Goal: Communication & Community: Participate in discussion

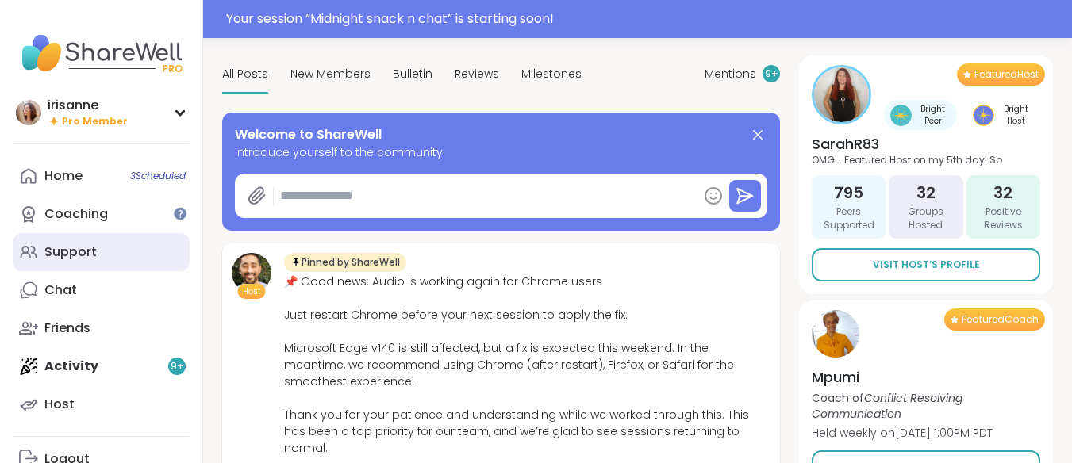
click at [79, 242] on link "Support" at bounding box center [101, 252] width 177 height 38
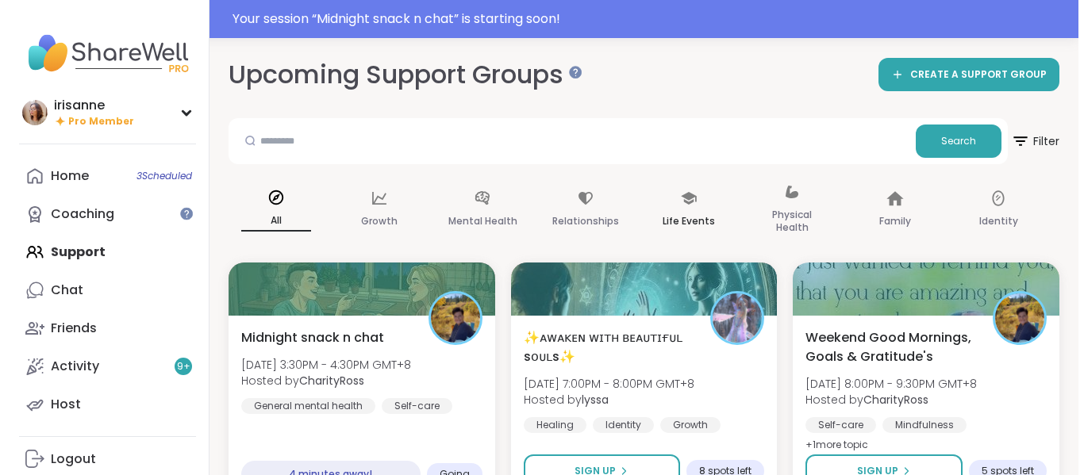
scroll to position [79, 0]
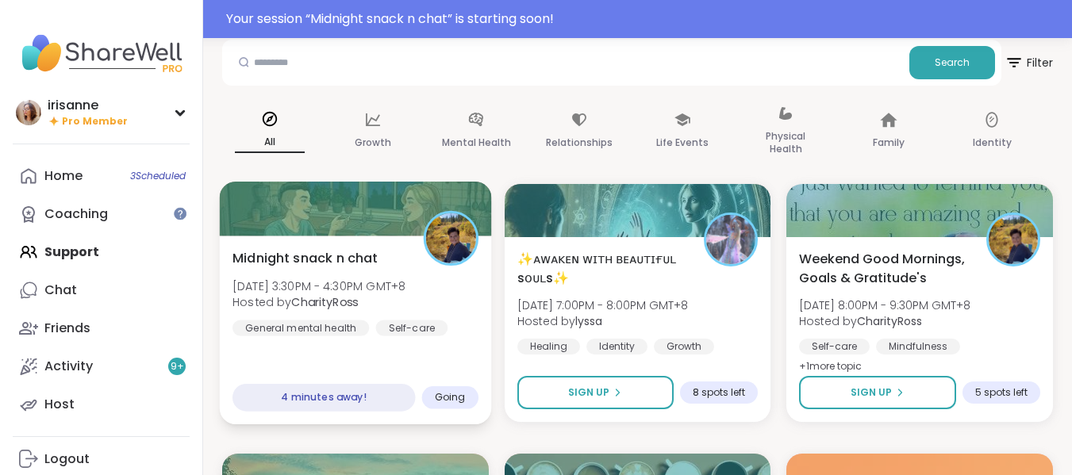
click at [401, 334] on div "Self-care" at bounding box center [412, 328] width 72 height 16
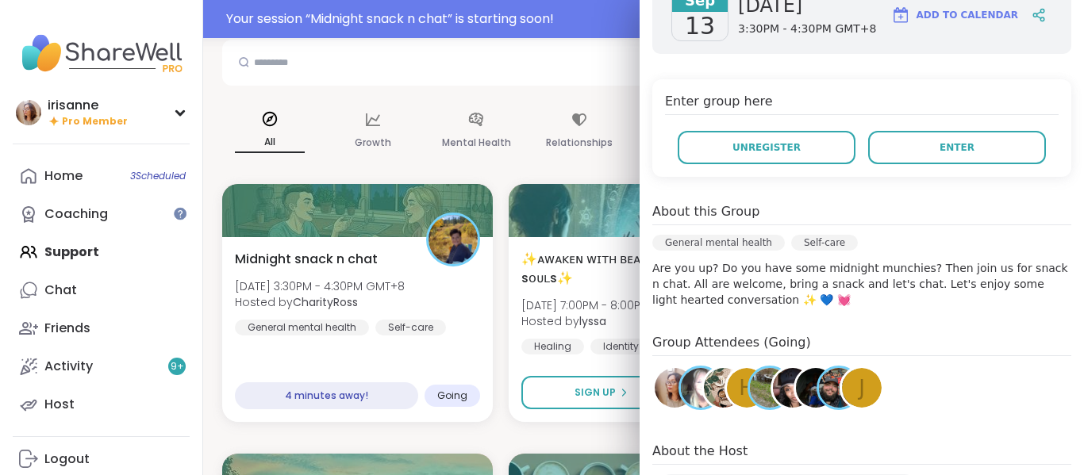
scroll to position [255, 0]
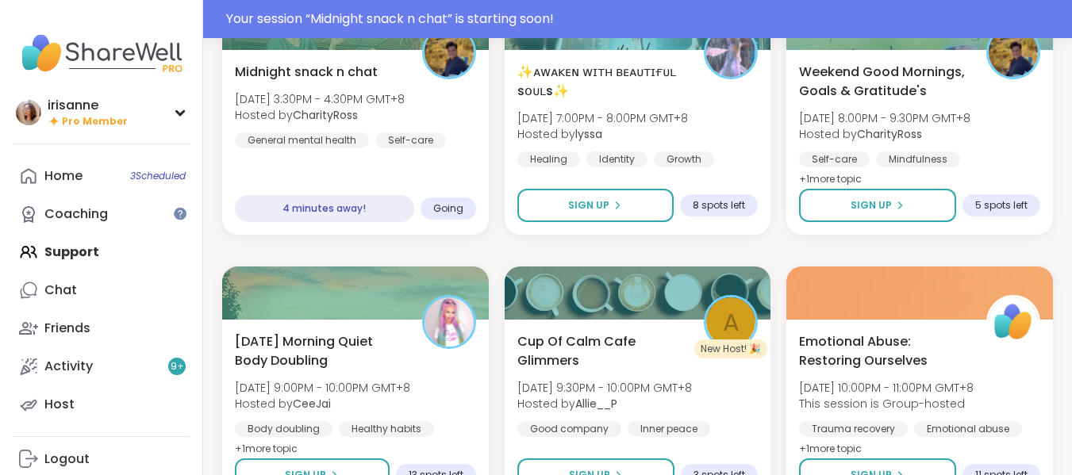
scroll to position [150, 0]
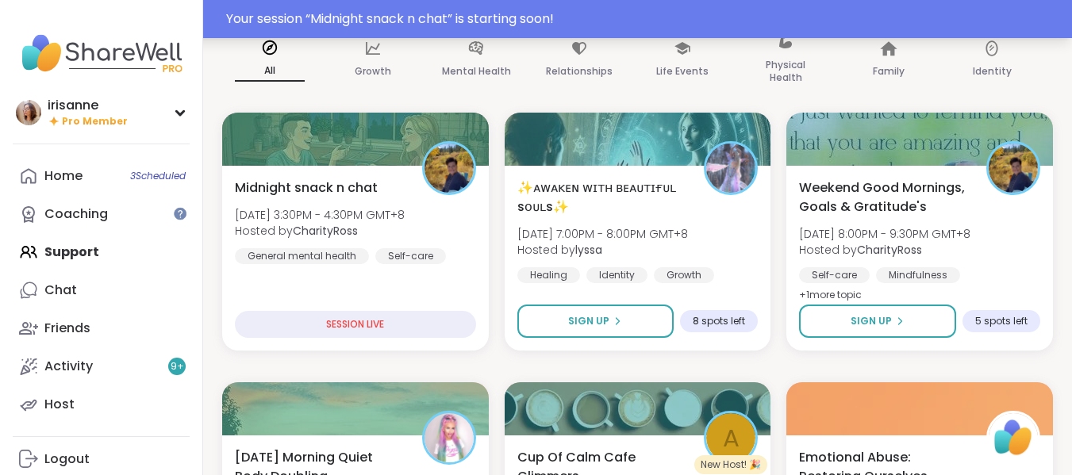
click at [374, 16] on div "Your session “ Midnight snack n chat ” is starting soon!" at bounding box center [644, 19] width 836 height 19
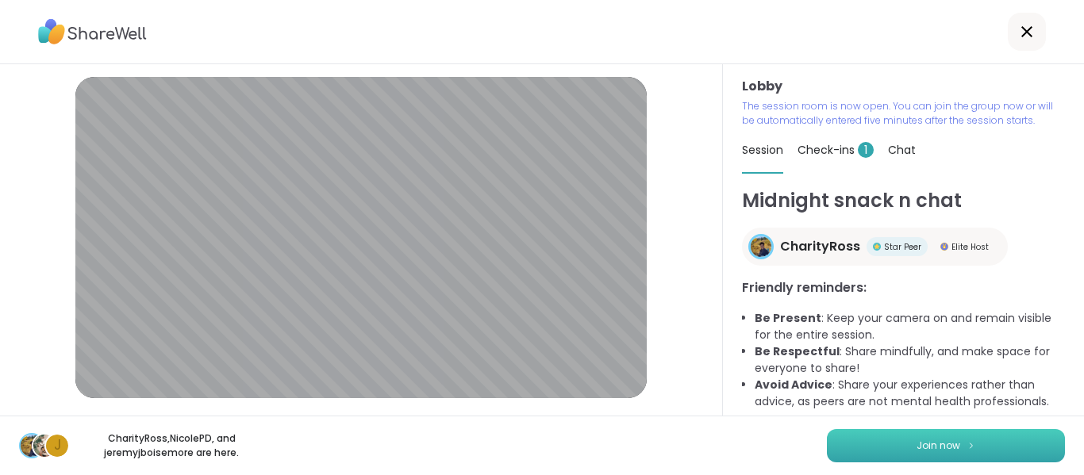
click at [952, 441] on button "Join now" at bounding box center [946, 445] width 238 height 33
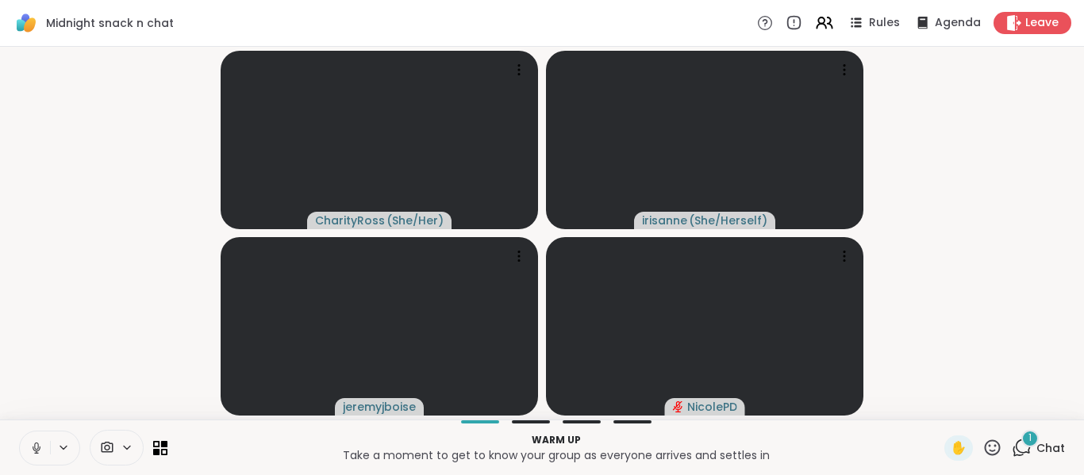
click at [40, 457] on button at bounding box center [35, 448] width 30 height 33
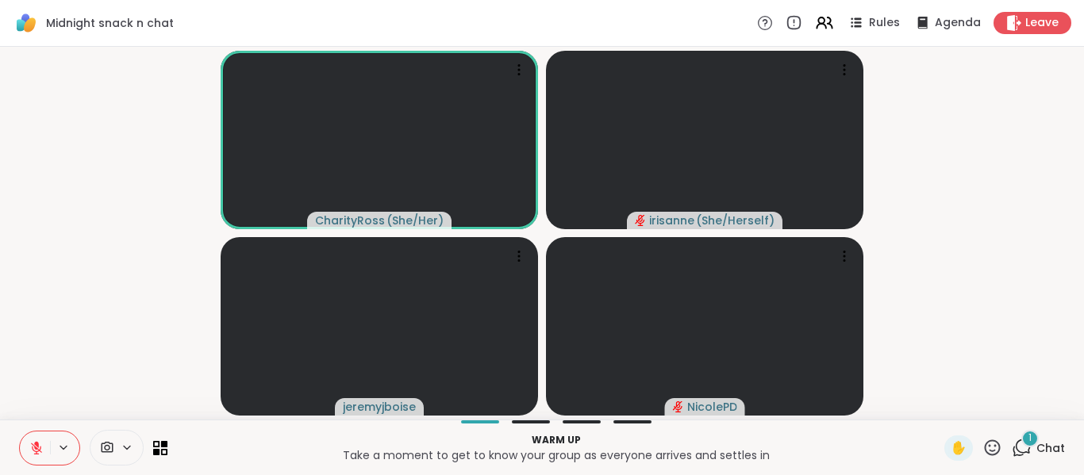
click at [40, 457] on button at bounding box center [35, 448] width 30 height 33
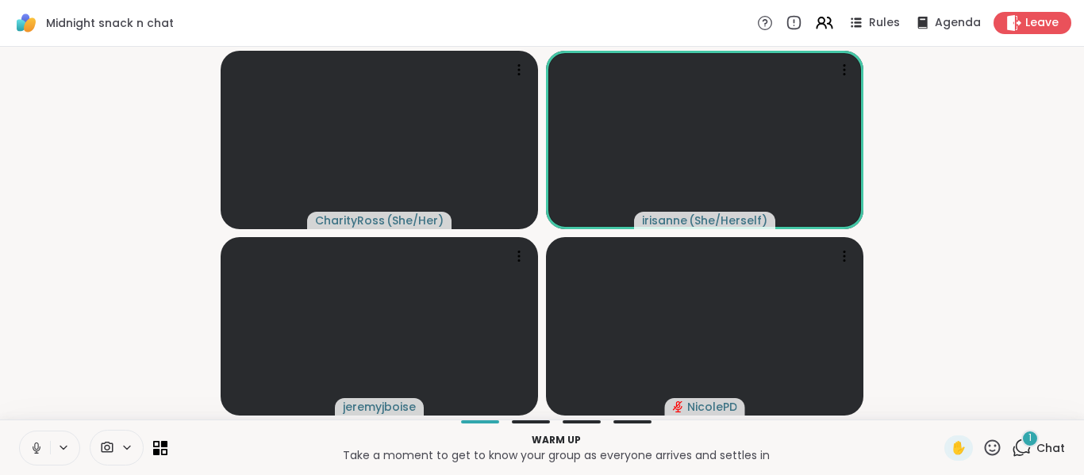
click at [40, 457] on button at bounding box center [35, 448] width 30 height 33
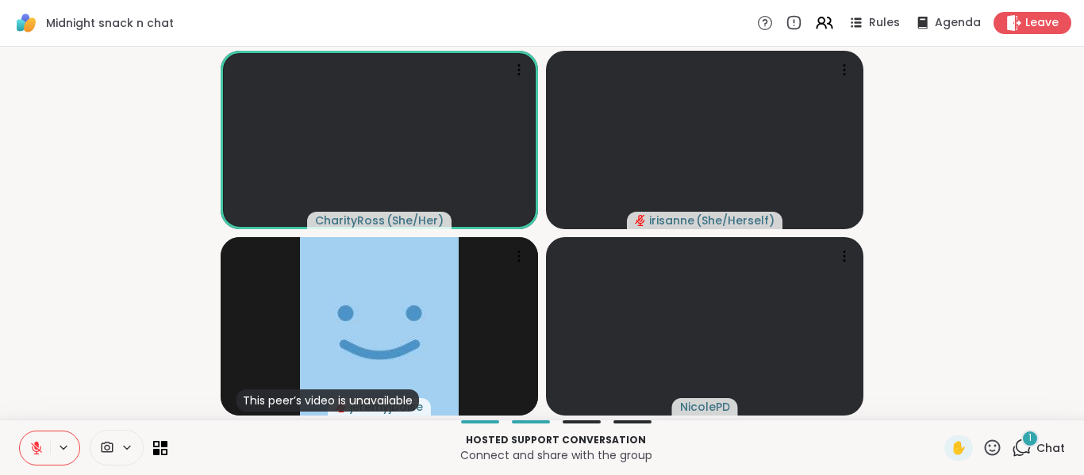
drag, startPoint x: 44, startPoint y: 453, endPoint x: 23, endPoint y: 450, distance: 20.9
drag, startPoint x: 23, startPoint y: 450, endPoint x: 948, endPoint y: 139, distance: 976.0
click at [948, 139] on video-player-container "CharityRoss ( She/Her ) [PERSON_NAME] ( She/Herself ) This peer’s video is unav…" at bounding box center [542, 233] width 1065 height 360
click at [141, 333] on video-player-container "CharityRoss ( She/Her ) [PERSON_NAME] ( She/Herself ) This peer’s video is unav…" at bounding box center [542, 233] width 1065 height 360
click at [29, 456] on button at bounding box center [35, 448] width 30 height 33
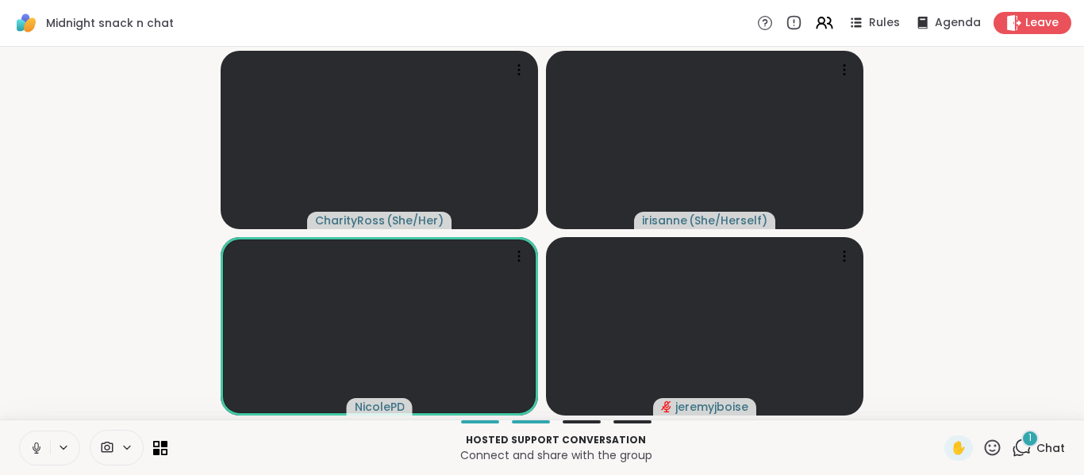
drag, startPoint x: 29, startPoint y: 456, endPoint x: 943, endPoint y: 220, distance: 944.8
click at [943, 220] on video-player-container "CharityRoss ( She/Her ) [PERSON_NAME] ( She/Herself ) [PERSON_NAME]" at bounding box center [542, 233] width 1065 height 360
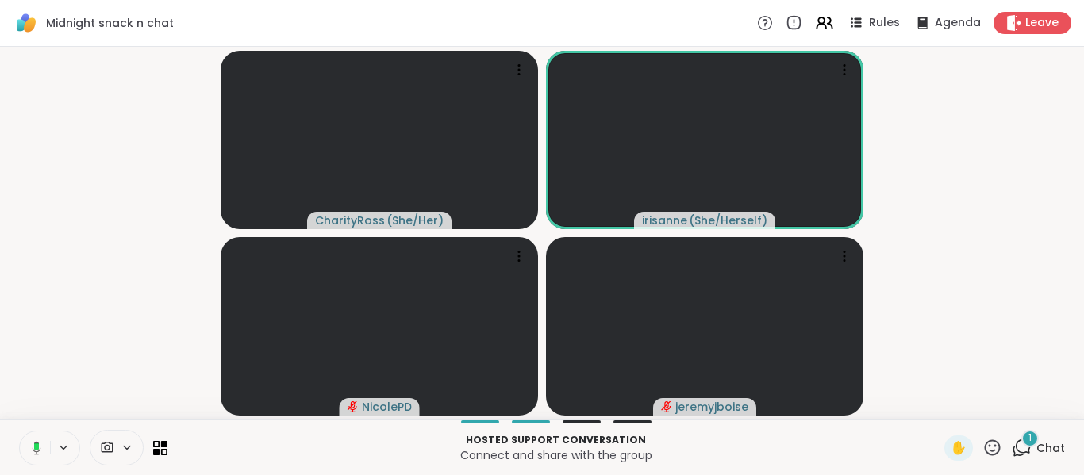
click at [83, 229] on video-player-container "CharityRoss ( She/Her ) [PERSON_NAME] ( She/Herself ) [PERSON_NAME]" at bounding box center [542, 233] width 1065 height 360
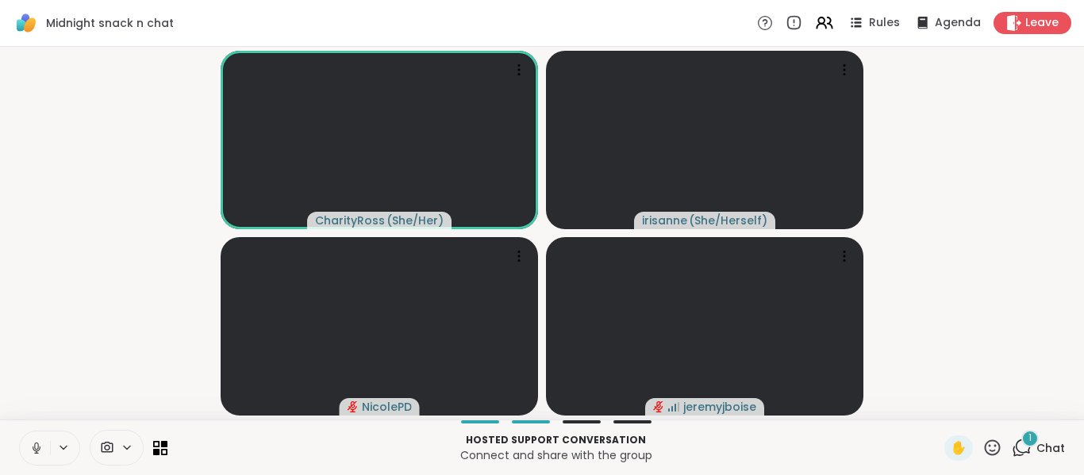
click at [59, 382] on video-player-container "CharityRoss ( She/Her ) [PERSON_NAME] ( She/Herself ) [PERSON_NAME]" at bounding box center [542, 233] width 1065 height 360
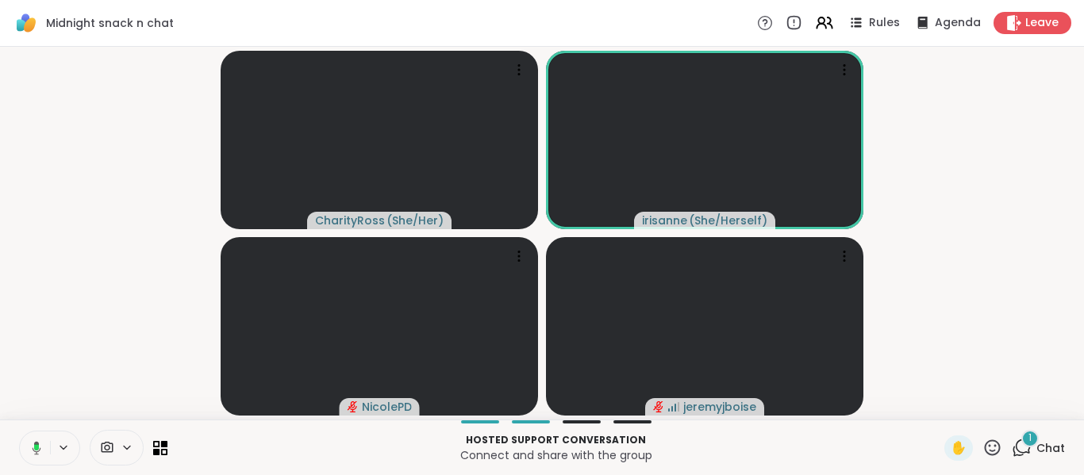
click at [149, 202] on video-player-container "CharityRoss ( She/Her ) [PERSON_NAME] ( She/Herself ) [PERSON_NAME]" at bounding box center [542, 233] width 1065 height 360
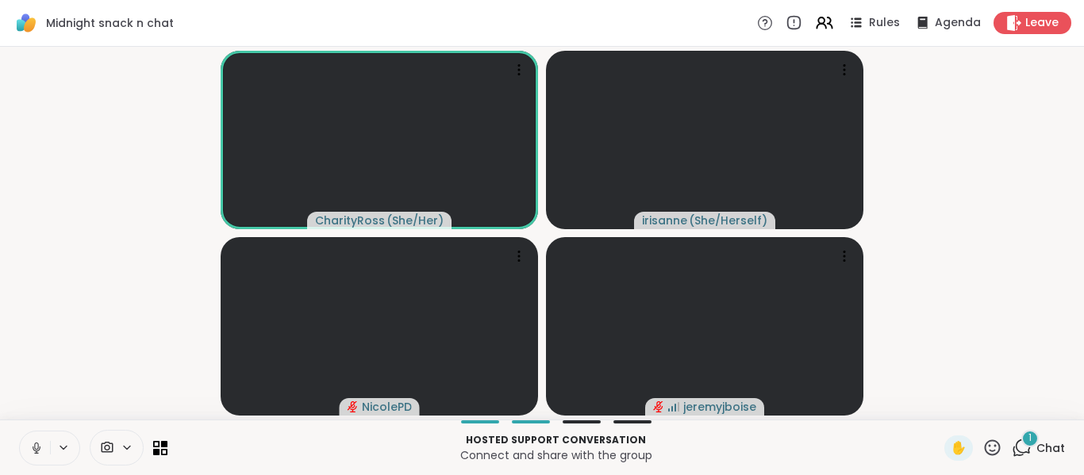
drag, startPoint x: 112, startPoint y: 350, endPoint x: 100, endPoint y: 371, distance: 24.5
click at [112, 350] on video-player-container "CharityRoss ( She/Her ) [PERSON_NAME] ( She/Herself ) [PERSON_NAME]" at bounding box center [542, 233] width 1065 height 360
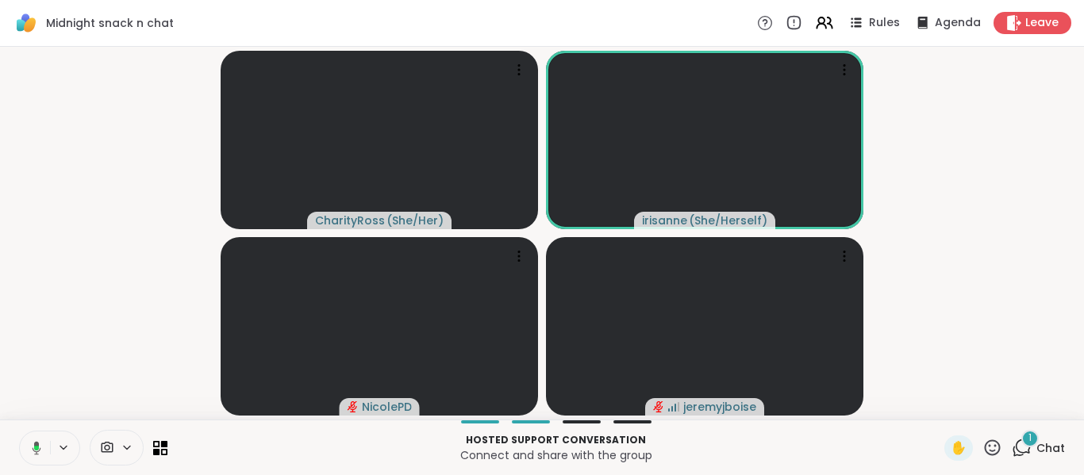
click at [44, 456] on button at bounding box center [33, 448] width 33 height 33
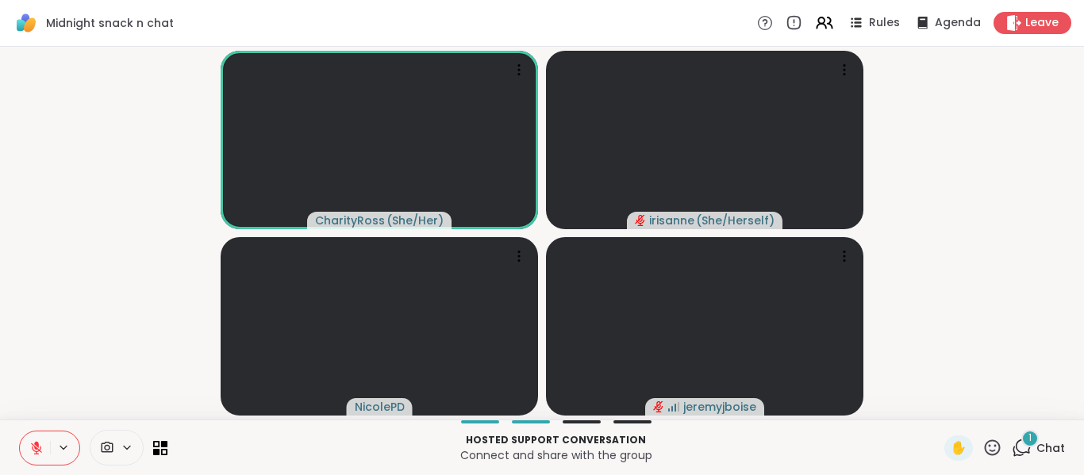
click at [0, 299] on div "CharityRoss ( She/Her ) [PERSON_NAME] ( She/Herself ) [PERSON_NAME]" at bounding box center [542, 233] width 1084 height 373
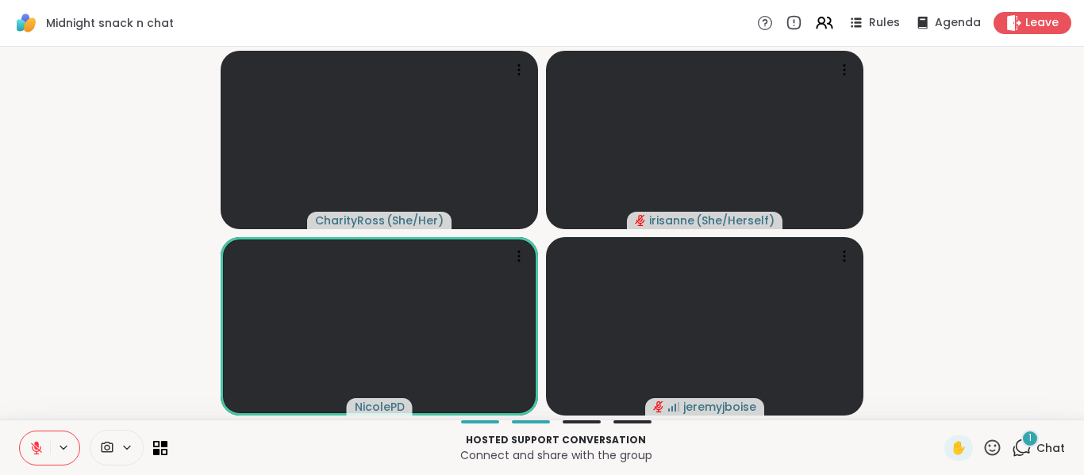
click at [40, 317] on video-player-container "CharityRoss ( She/Her ) [PERSON_NAME] ( She/Herself ) [PERSON_NAME]" at bounding box center [542, 233] width 1065 height 360
click at [31, 442] on icon at bounding box center [36, 448] width 14 height 14
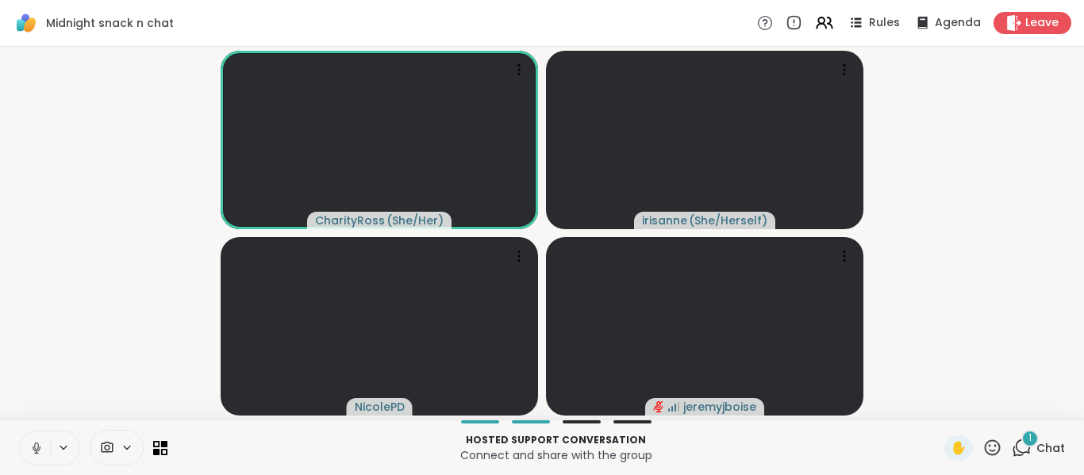
click at [31, 442] on icon at bounding box center [36, 448] width 14 height 14
click at [28, 455] on button at bounding box center [35, 448] width 30 height 33
click at [841, 259] on icon at bounding box center [844, 256] width 16 height 16
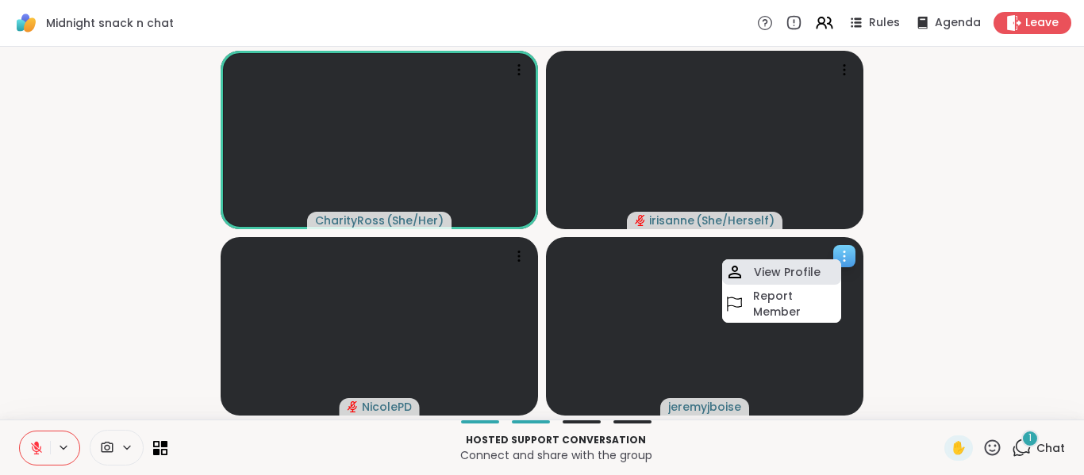
click at [814, 267] on h4 "View Profile" at bounding box center [787, 272] width 67 height 16
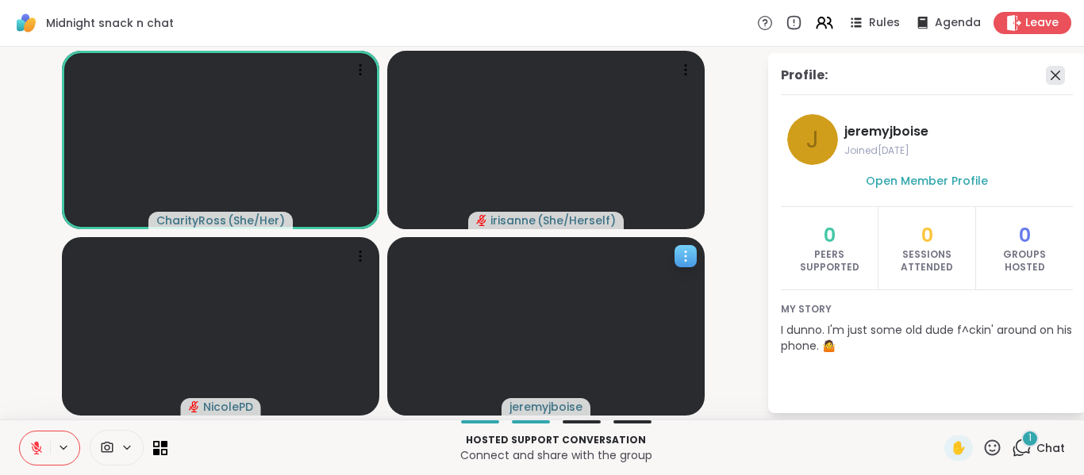
click at [1053, 67] on icon at bounding box center [1055, 75] width 19 height 19
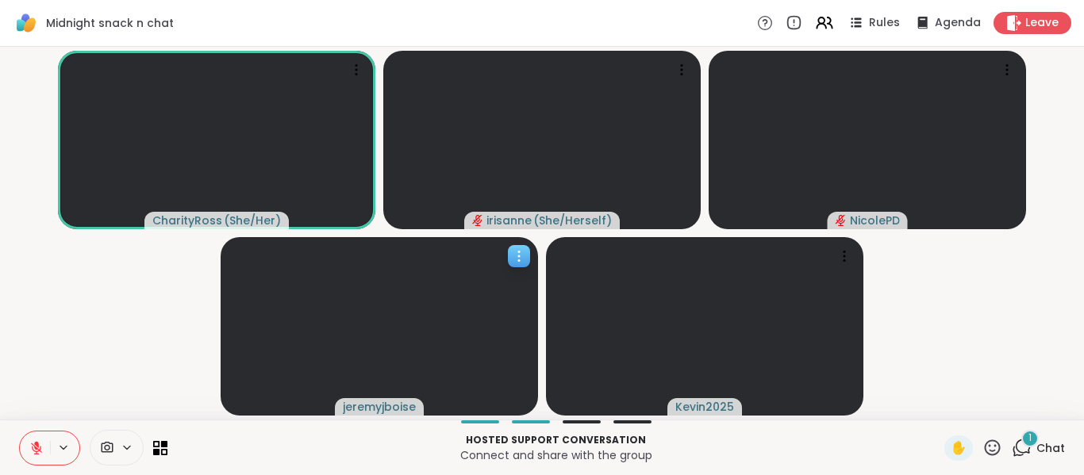
click at [27, 453] on button at bounding box center [35, 448] width 30 height 33
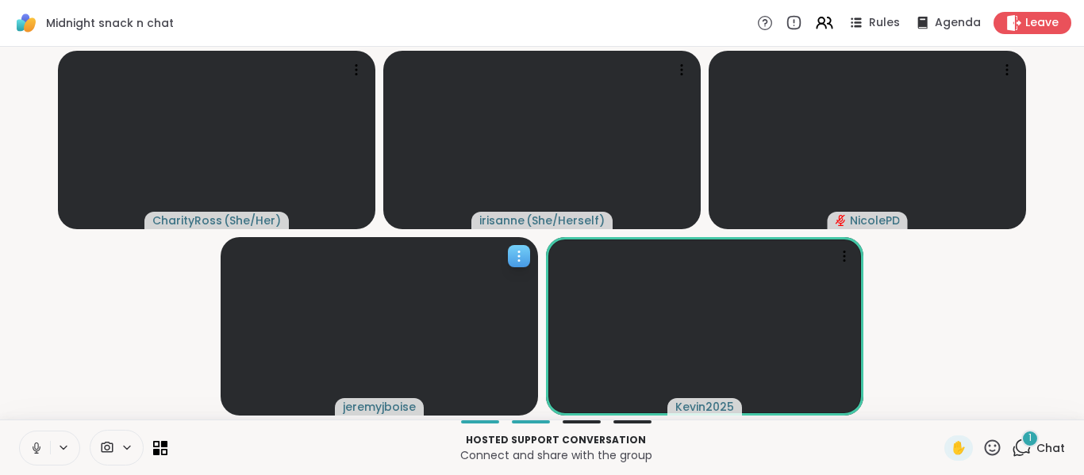
click at [27, 453] on button at bounding box center [35, 448] width 30 height 33
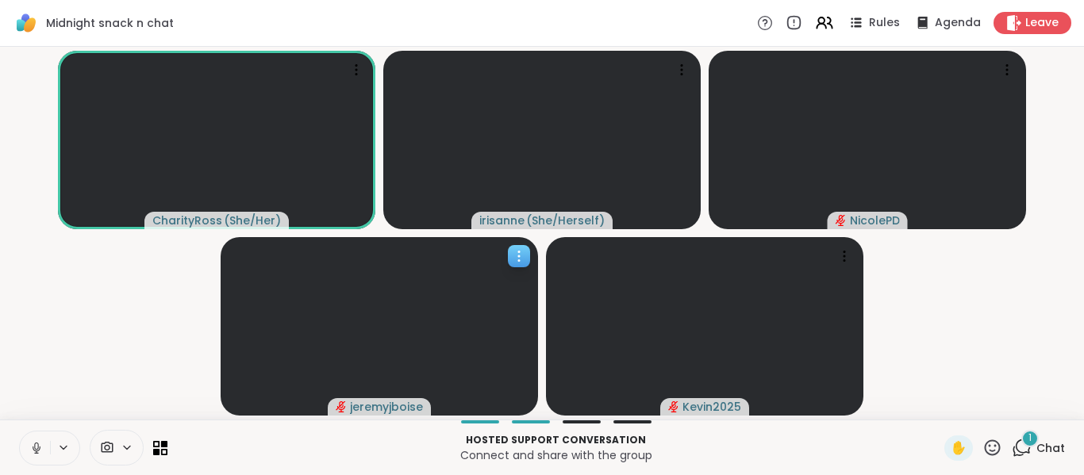
click at [42, 451] on icon at bounding box center [36, 448] width 14 height 14
click at [23, 447] on button at bounding box center [35, 448] width 30 height 33
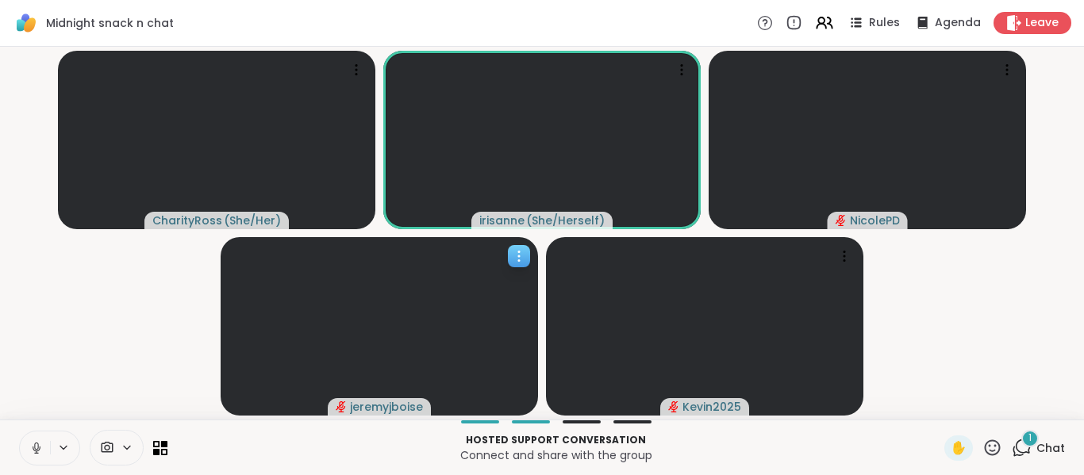
click at [23, 447] on button at bounding box center [35, 448] width 30 height 33
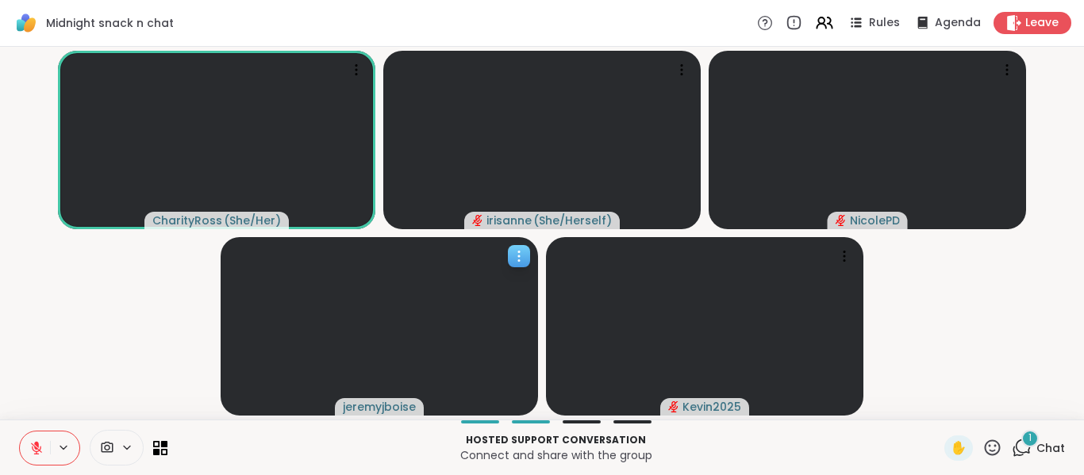
click at [29, 445] on button at bounding box center [35, 448] width 30 height 33
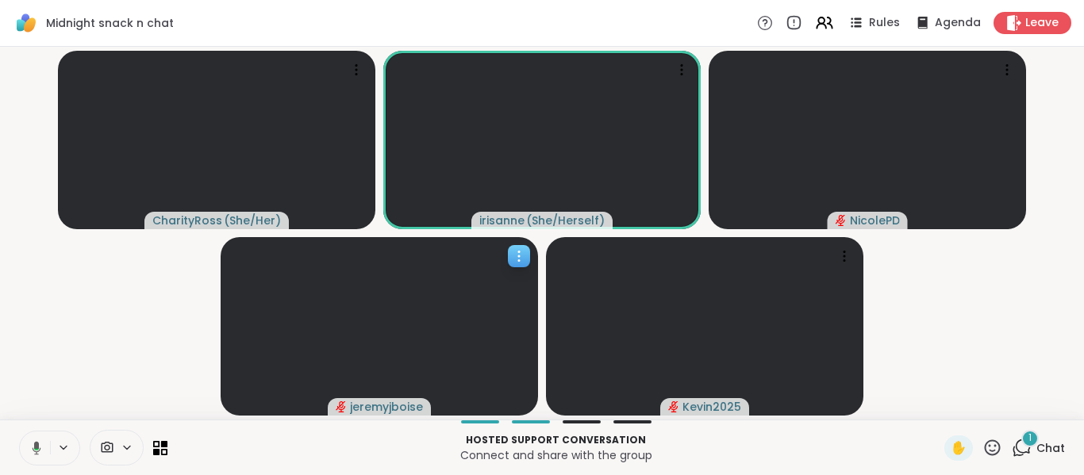
click at [29, 447] on icon at bounding box center [34, 448] width 14 height 14
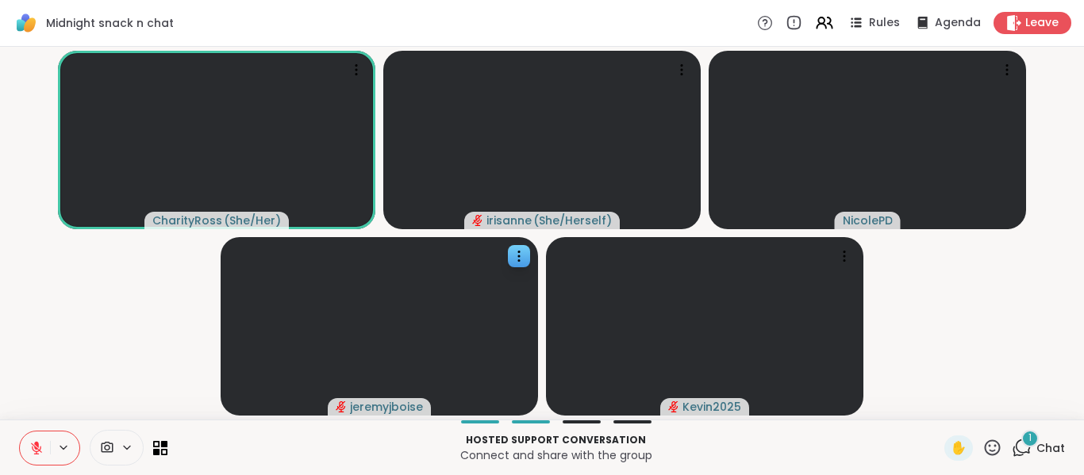
click at [33, 453] on icon at bounding box center [36, 448] width 14 height 14
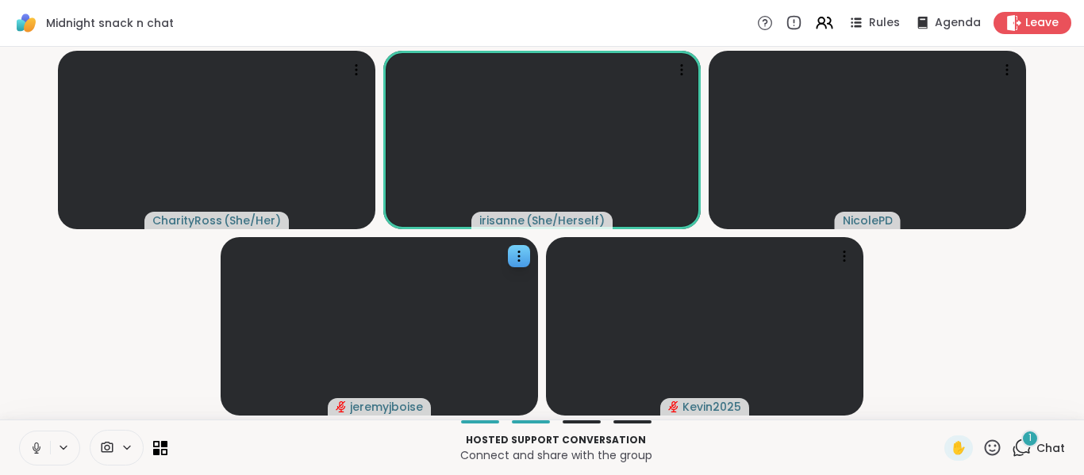
click at [16, 298] on video-player-container "CharityRoss ( She/Her ) [PERSON_NAME] ( She/Herself ) [PERSON_NAME] Kevin2025" at bounding box center [542, 233] width 1065 height 360
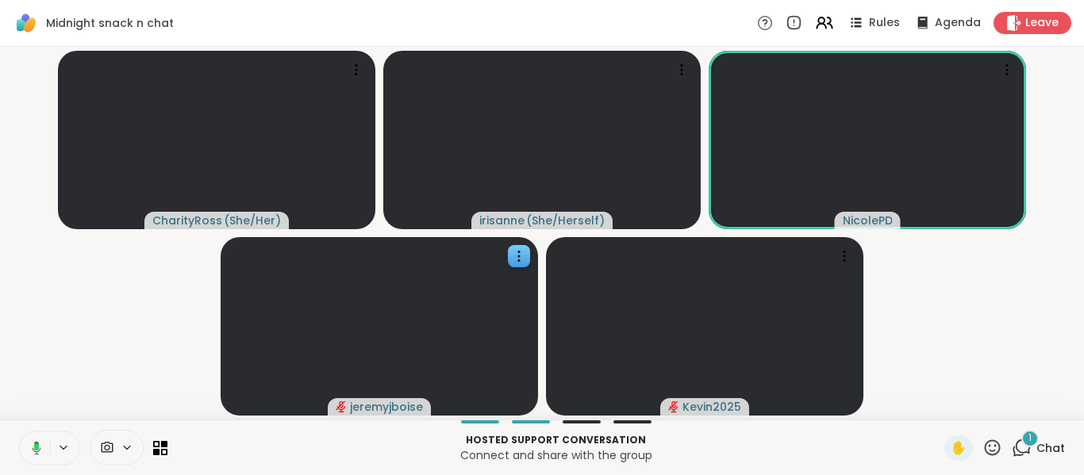
click at [48, 455] on button at bounding box center [33, 448] width 33 height 33
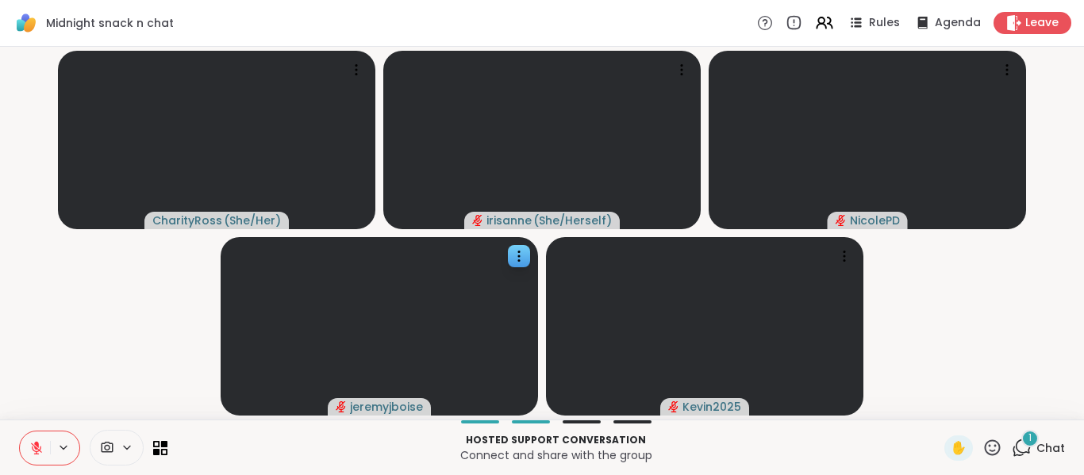
click at [39, 446] on icon at bounding box center [36, 448] width 14 height 14
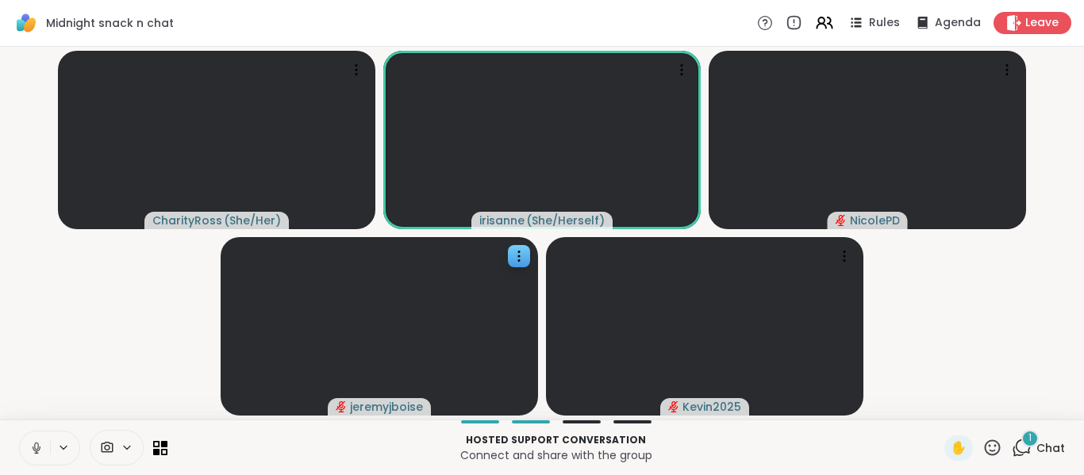
click at [39, 446] on icon at bounding box center [36, 448] width 14 height 14
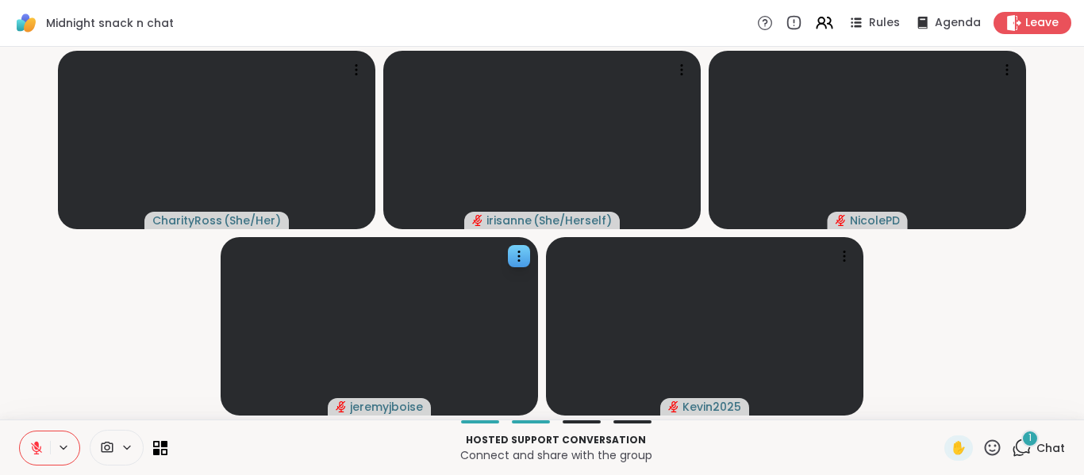
click at [39, 446] on icon at bounding box center [36, 448] width 14 height 14
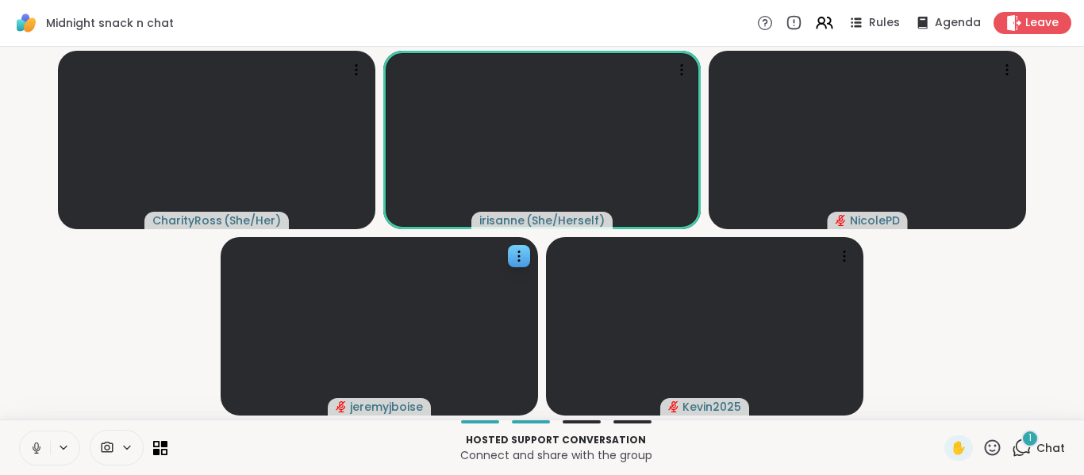
click at [39, 446] on icon at bounding box center [36, 448] width 14 height 14
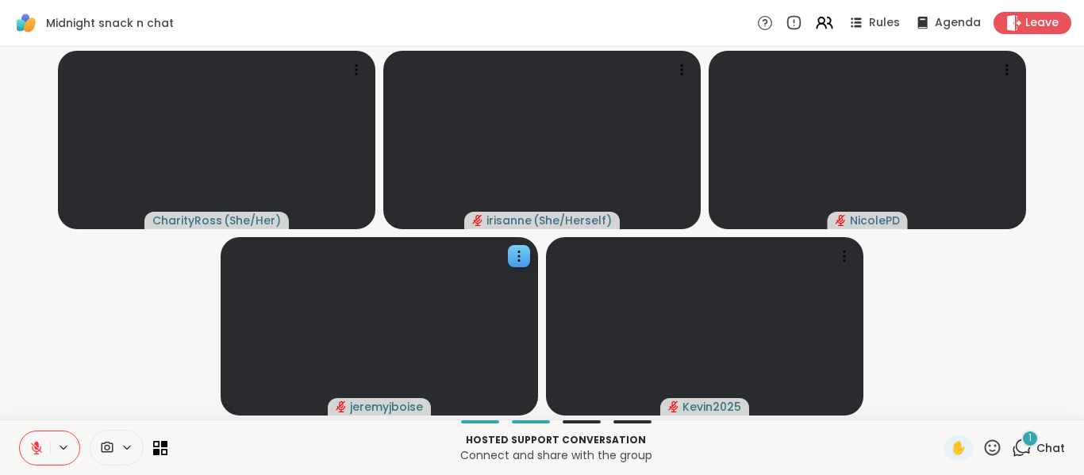
click at [33, 456] on button at bounding box center [35, 448] width 30 height 33
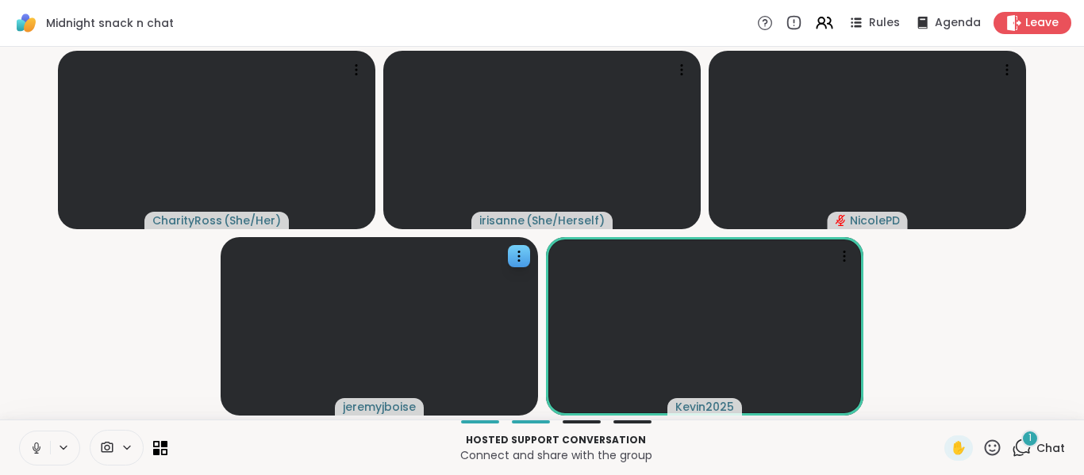
click at [42, 448] on icon at bounding box center [36, 448] width 14 height 14
click at [38, 452] on icon at bounding box center [36, 448] width 14 height 14
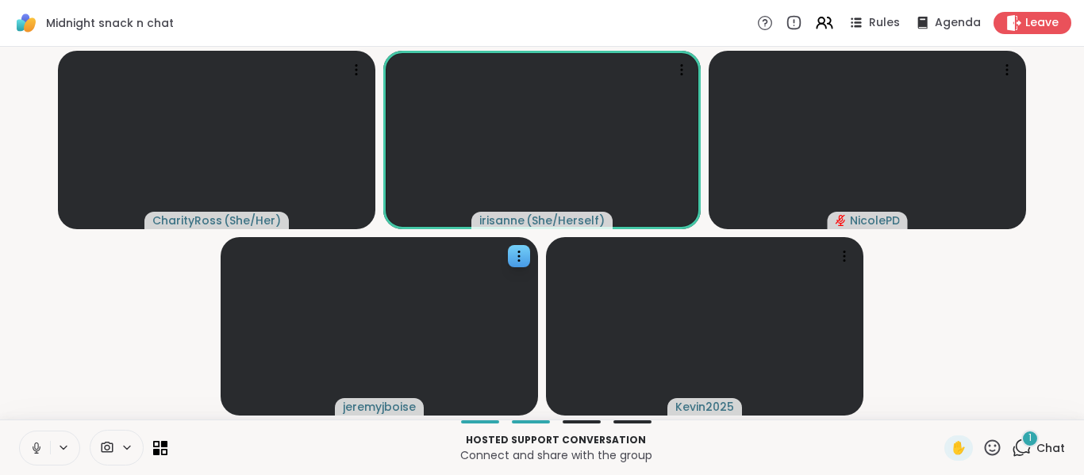
click at [33, 435] on button at bounding box center [35, 448] width 30 height 33
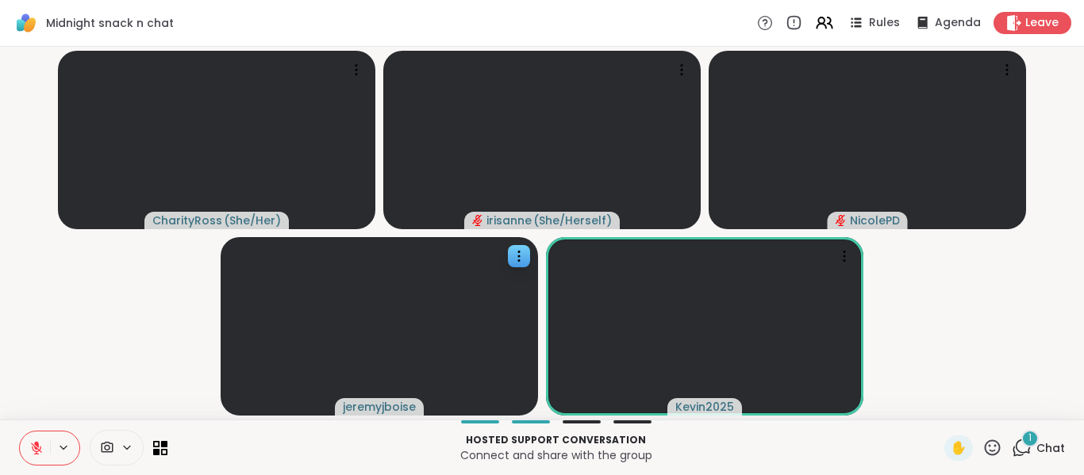
drag, startPoint x: 24, startPoint y: 449, endPoint x: 32, endPoint y: 462, distance: 15.0
click at [32, 462] on button at bounding box center [35, 448] width 30 height 33
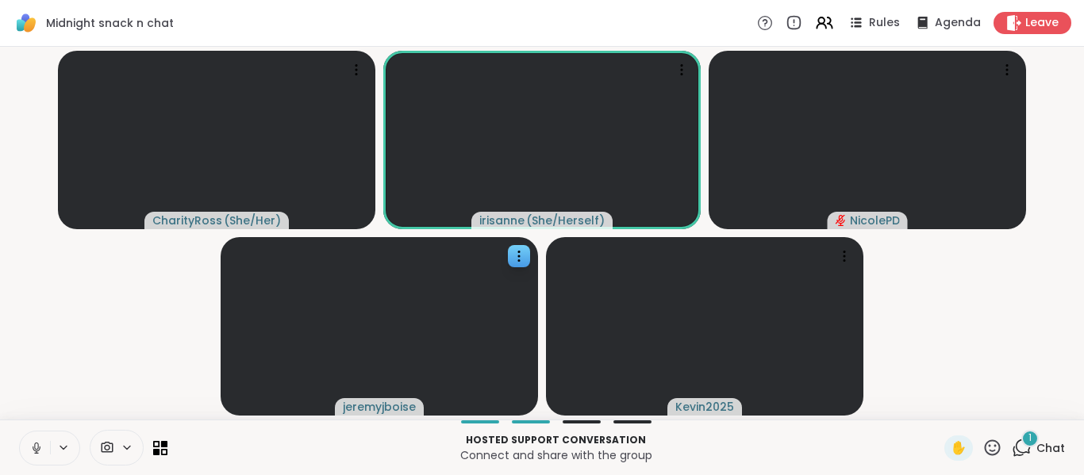
click at [32, 462] on button at bounding box center [35, 448] width 30 height 33
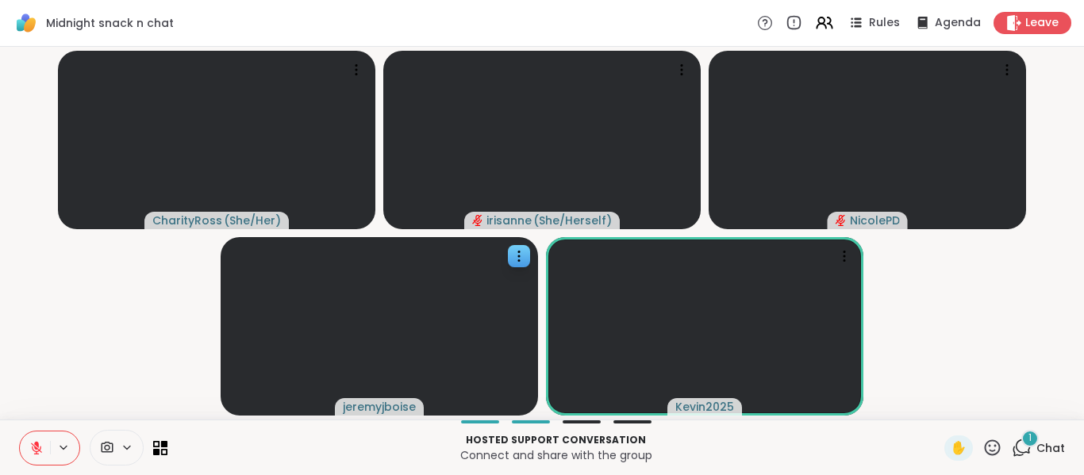
click at [35, 444] on icon at bounding box center [36, 444] width 5 height 6
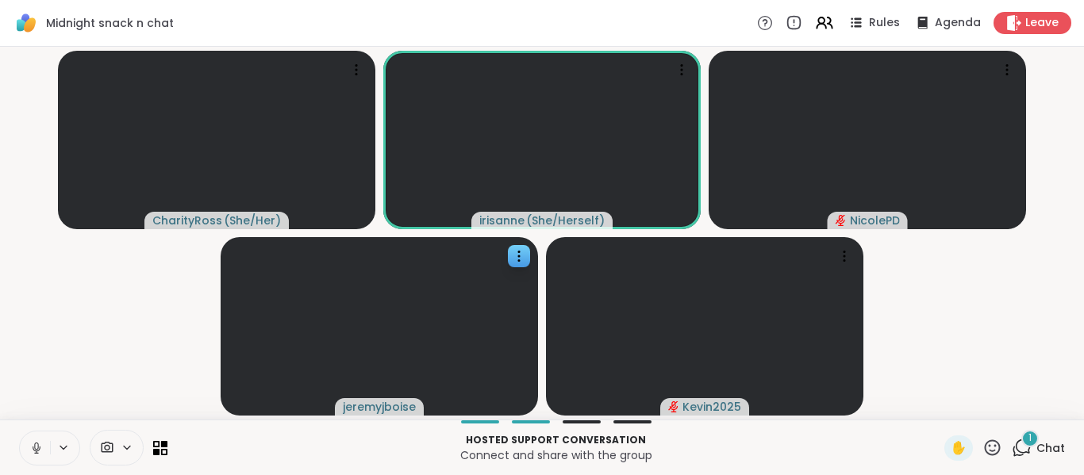
click at [35, 444] on icon at bounding box center [36, 446] width 4 height 7
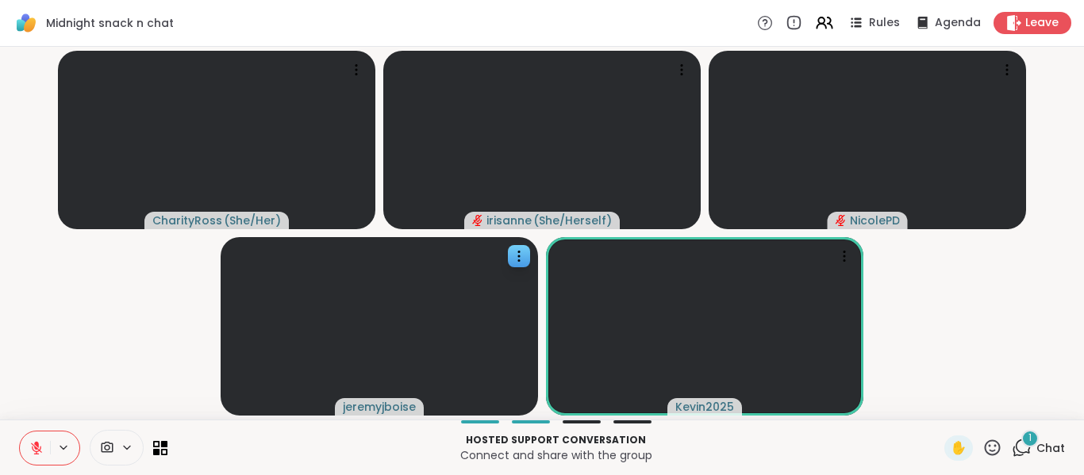
click at [43, 438] on button at bounding box center [35, 448] width 30 height 33
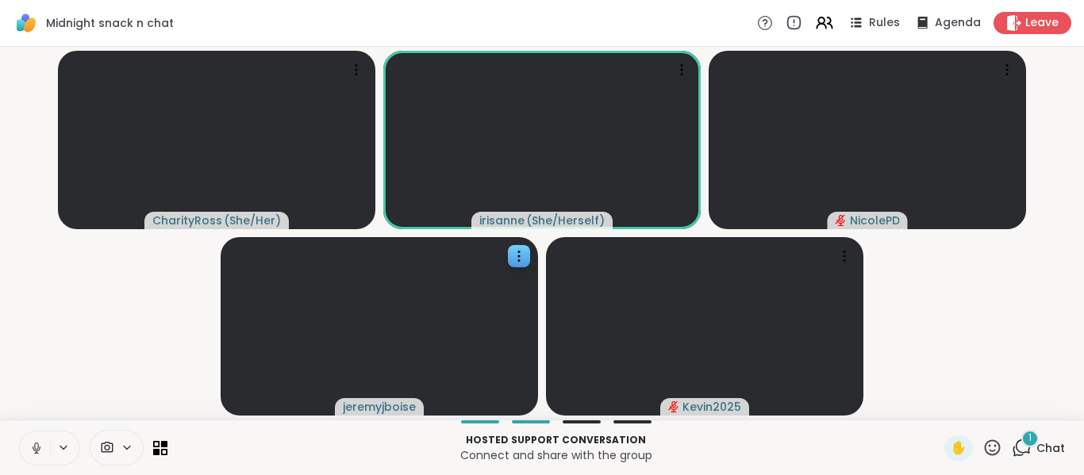
click at [888, 321] on video-player-container "CharityRoss ( She/Her ) [PERSON_NAME] ( She/Herself ) [PERSON_NAME] Kevin2025" at bounding box center [542, 233] width 1065 height 360
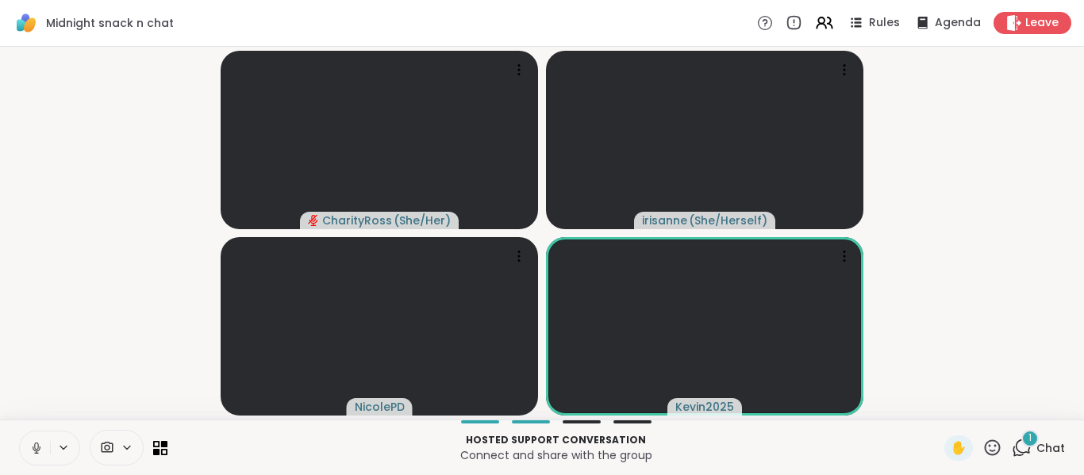
click at [37, 442] on icon at bounding box center [36, 448] width 14 height 14
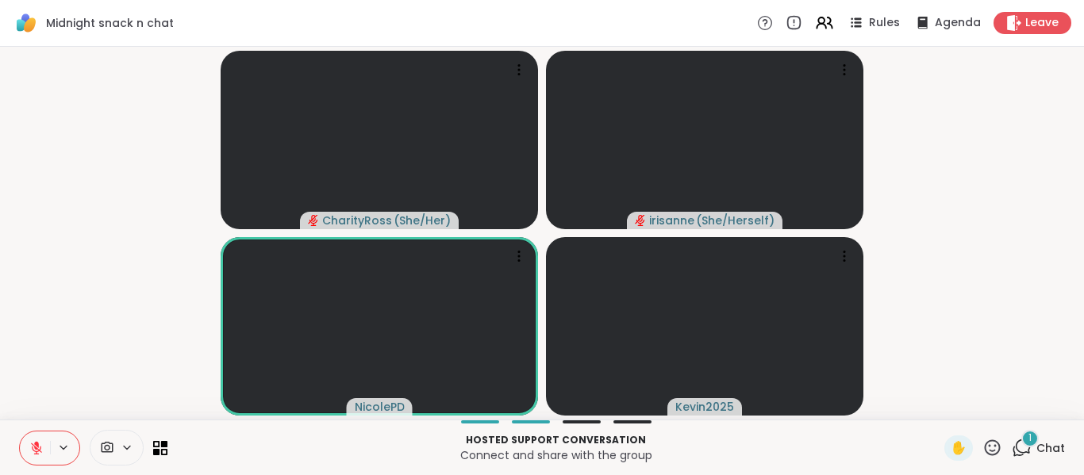
click at [90, 330] on video-player-container "CharityRoss ( She/Her ) [PERSON_NAME] ( She/Herself ) NicolePD Kevin2025" at bounding box center [542, 233] width 1065 height 360
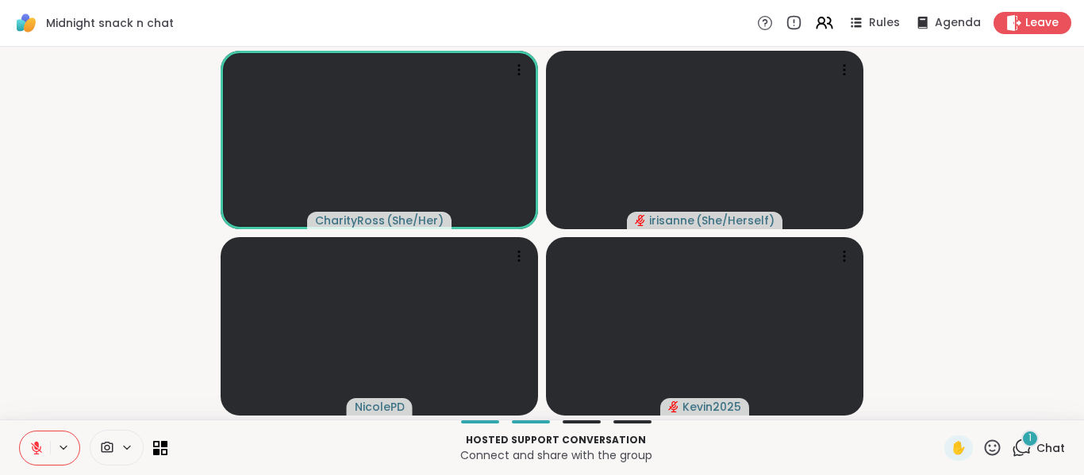
drag, startPoint x: 35, startPoint y: 444, endPoint x: 49, endPoint y: 383, distance: 62.0
click at [49, 383] on div "Midnight snack n chat Rules Agenda Leave CharityRoss ( She/Her ) [PERSON_NAME] …" at bounding box center [542, 237] width 1084 height 475
drag, startPoint x: 395, startPoint y: 343, endPoint x: 86, endPoint y: 351, distance: 309.5
click at [395, 343] on video at bounding box center [379, 326] width 317 height 179
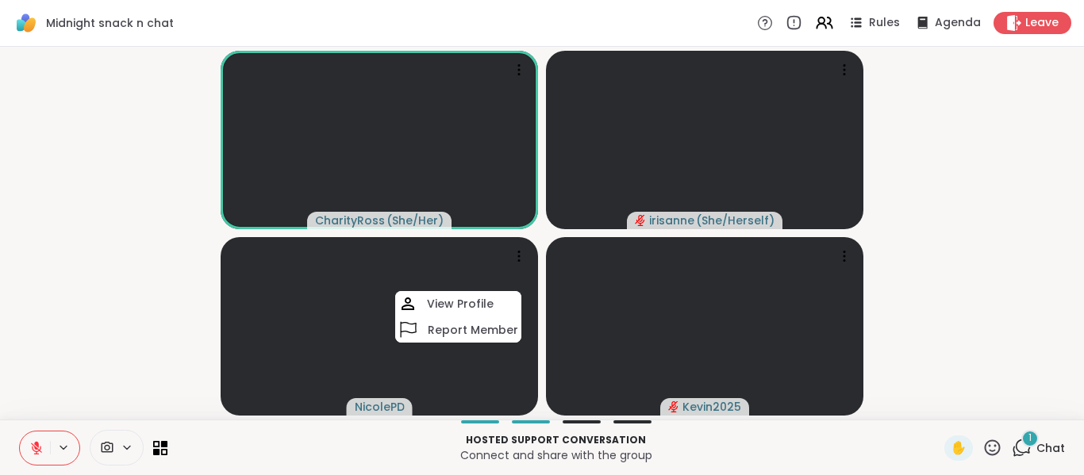
click at [107, 292] on video-player-container "CharityRoss ( She/Her ) [PERSON_NAME] ( She/Herself ) NicolePD View Profile Rep…" at bounding box center [542, 233] width 1065 height 360
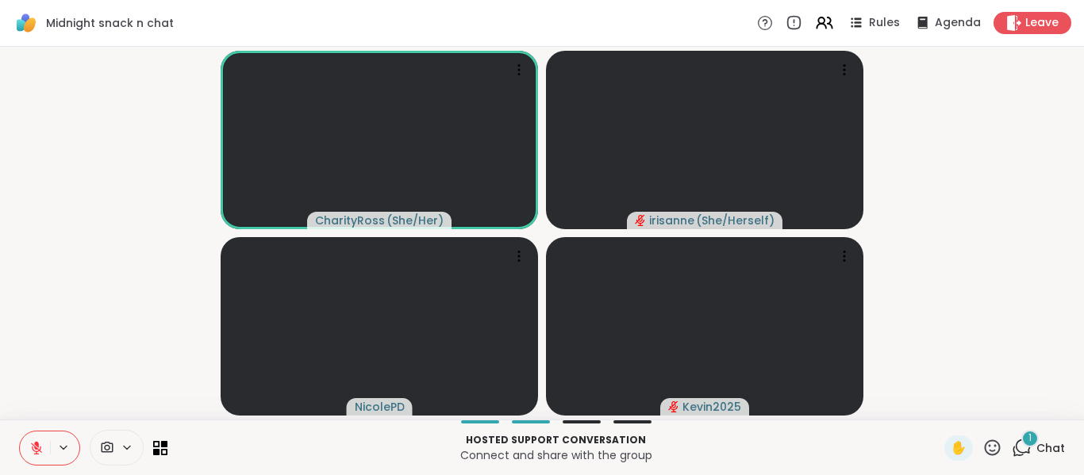
click at [33, 448] on icon at bounding box center [36, 448] width 11 height 11
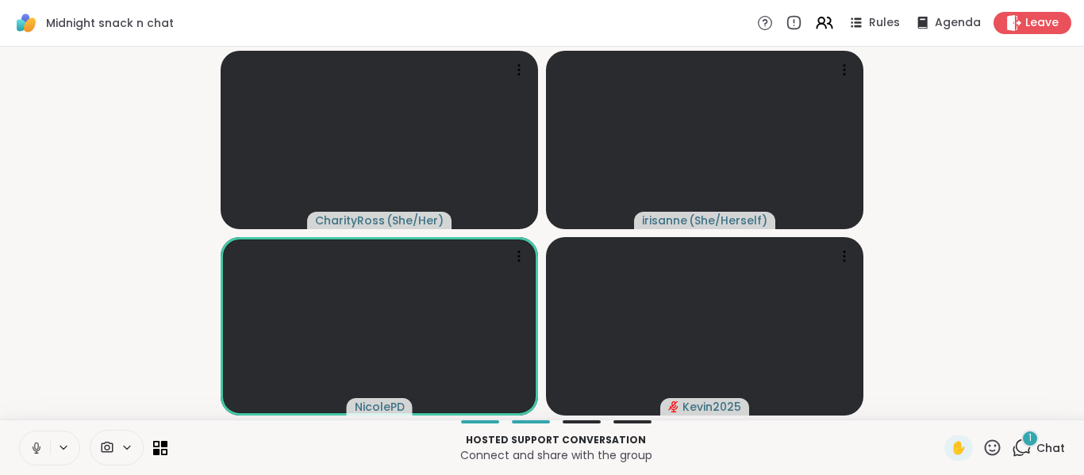
click at [33, 448] on icon at bounding box center [36, 448] width 14 height 14
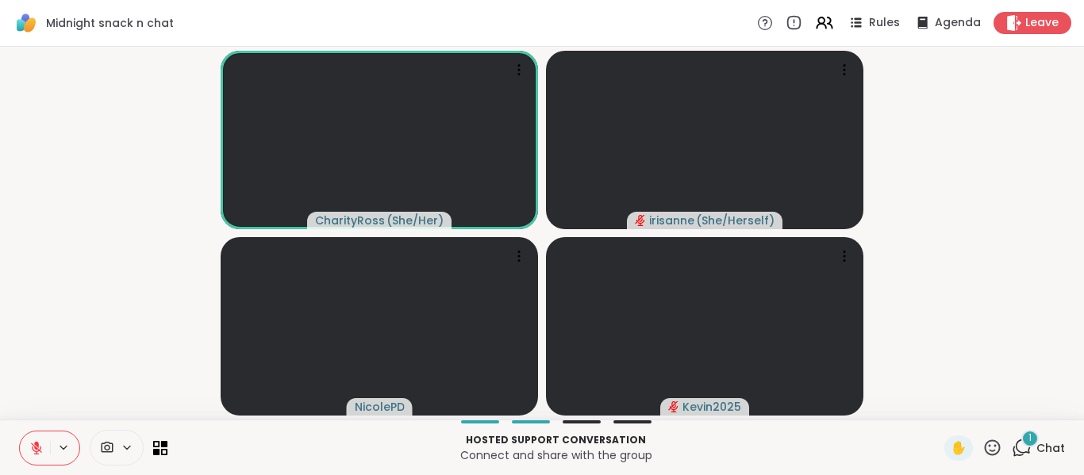
click at [42, 311] on video-player-container "CharityRoss ( She/Her ) [PERSON_NAME] ( She/Herself ) NicolePD Kevin2025" at bounding box center [542, 233] width 1065 height 360
click at [32, 455] on icon at bounding box center [36, 448] width 14 height 14
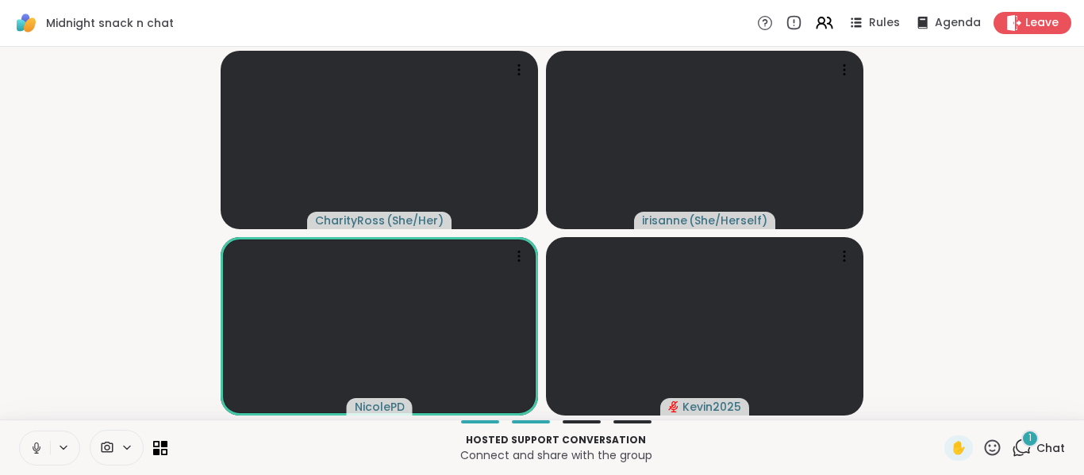
click at [32, 455] on icon at bounding box center [36, 448] width 14 height 14
click at [29, 441] on button at bounding box center [35, 448] width 30 height 33
click at [27, 451] on button at bounding box center [35, 448] width 30 height 33
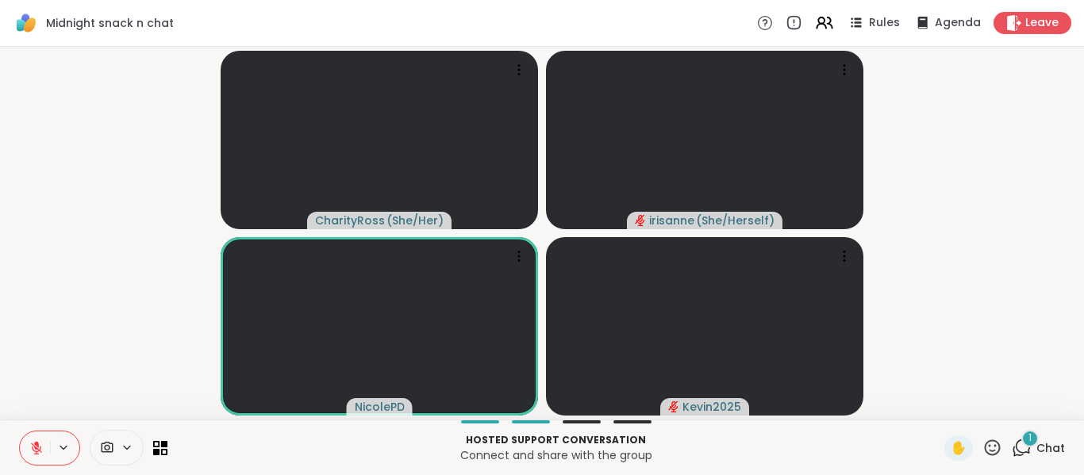
click at [27, 451] on button at bounding box center [35, 448] width 30 height 33
click at [23, 447] on button at bounding box center [35, 448] width 30 height 33
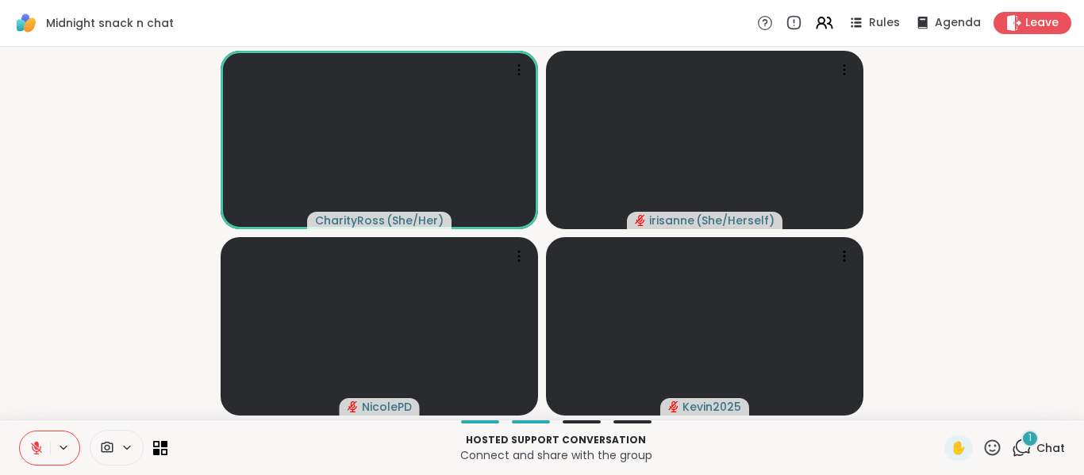
click at [23, 447] on button at bounding box center [35, 448] width 30 height 33
click at [28, 463] on button at bounding box center [35, 448] width 30 height 33
click at [29, 447] on button at bounding box center [35, 448] width 30 height 33
click at [27, 444] on button at bounding box center [35, 448] width 30 height 33
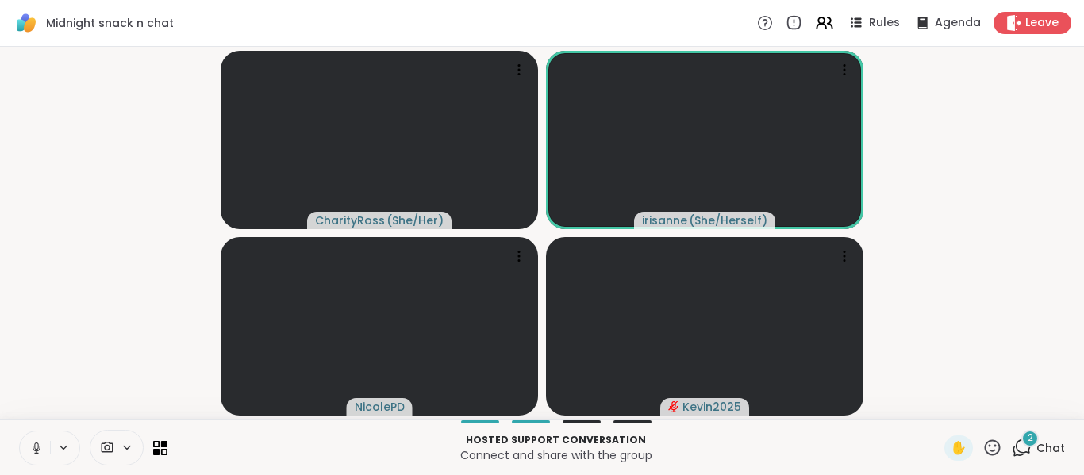
click at [27, 444] on button at bounding box center [35, 448] width 30 height 33
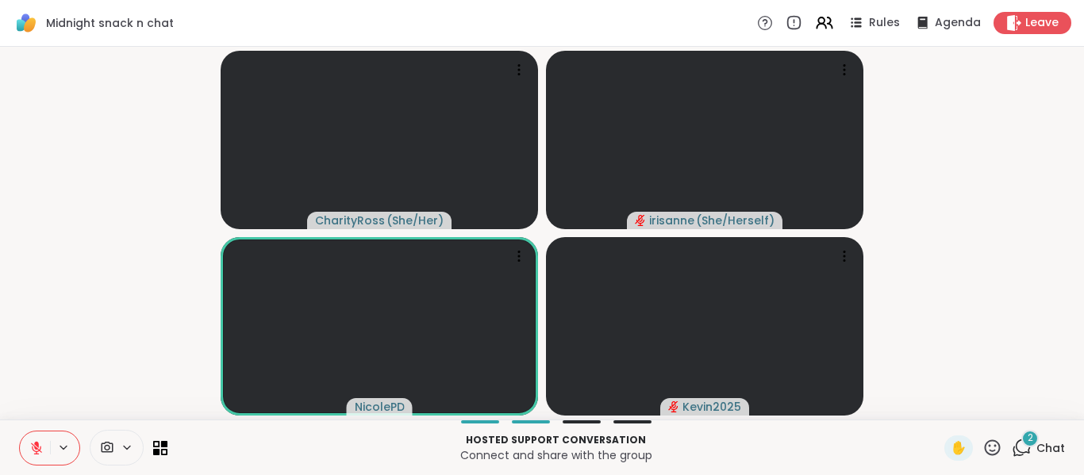
click at [27, 444] on button at bounding box center [35, 448] width 30 height 33
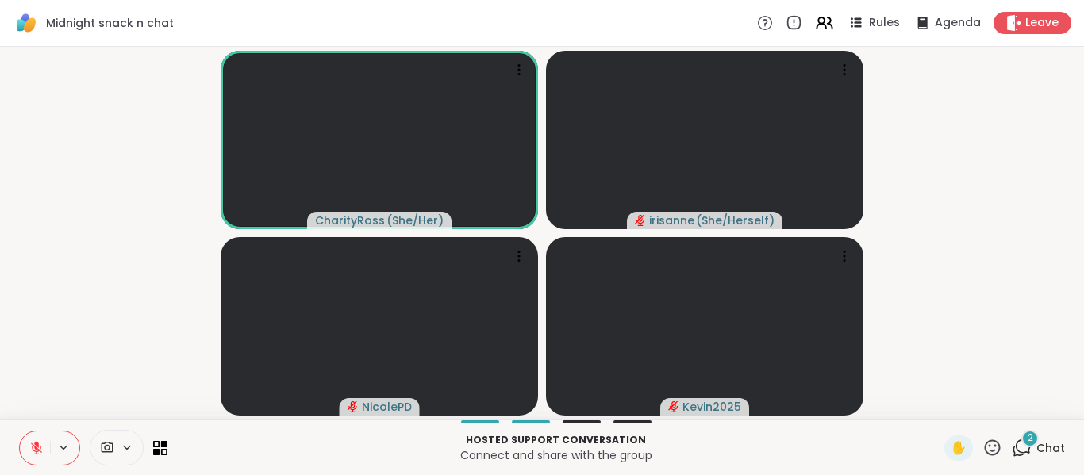
click at [40, 446] on icon at bounding box center [36, 448] width 14 height 14
click at [46, 441] on button at bounding box center [35, 448] width 30 height 33
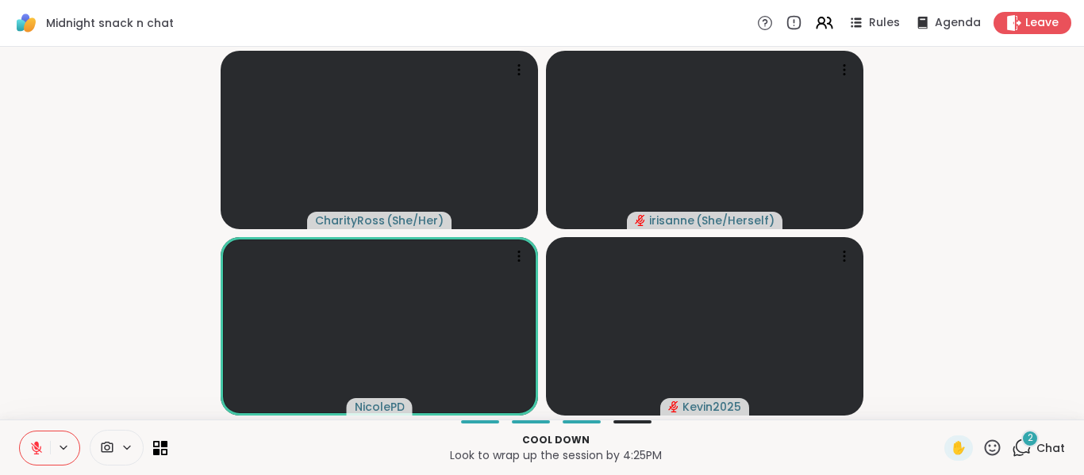
click at [1012, 451] on icon at bounding box center [1022, 448] width 20 height 20
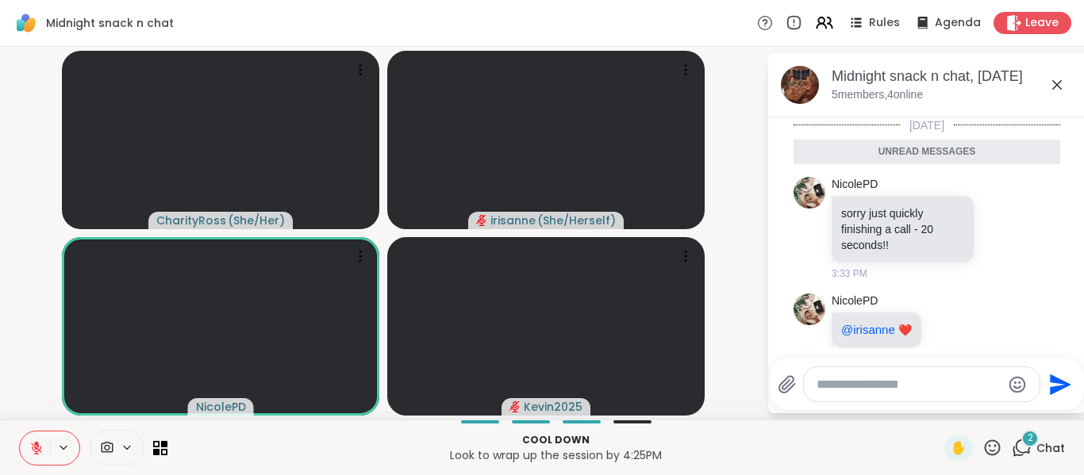
scroll to position [23, 0]
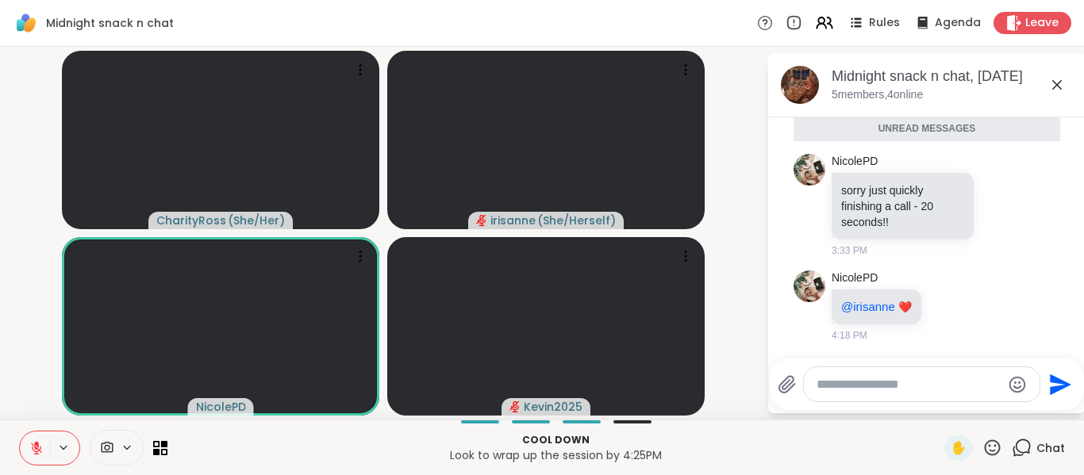
click at [1060, 77] on icon at bounding box center [1056, 84] width 19 height 19
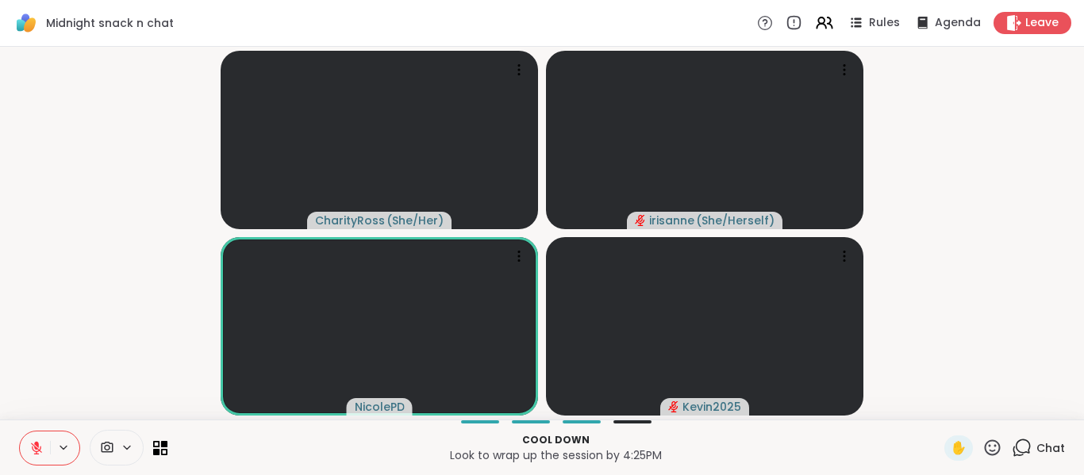
click at [32, 455] on button at bounding box center [35, 448] width 30 height 33
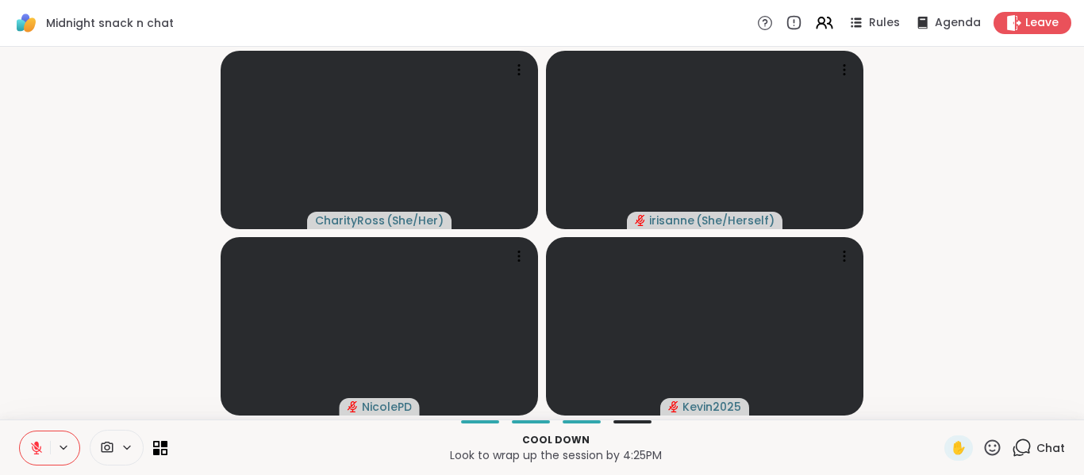
click at [36, 445] on icon at bounding box center [36, 444] width 5 height 6
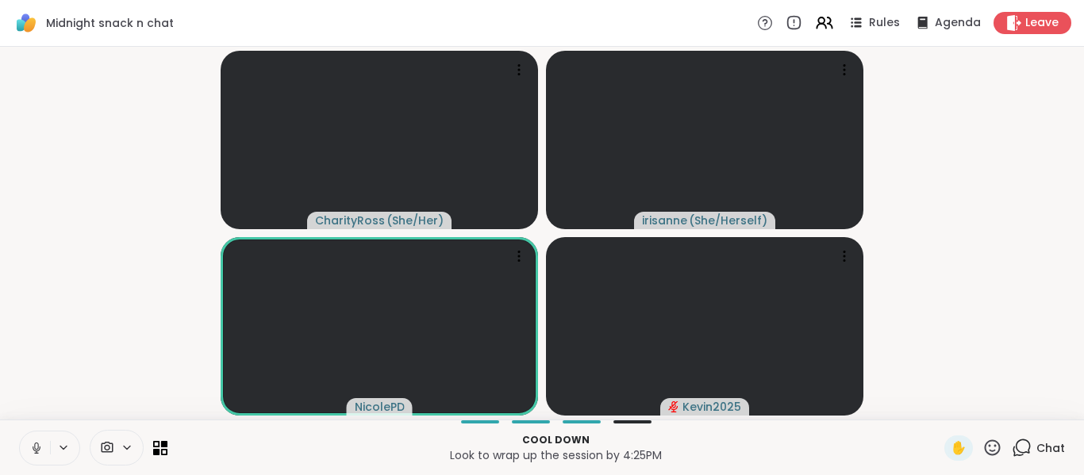
click at [36, 445] on icon at bounding box center [36, 448] width 14 height 14
click at [34, 447] on icon at bounding box center [36, 448] width 14 height 14
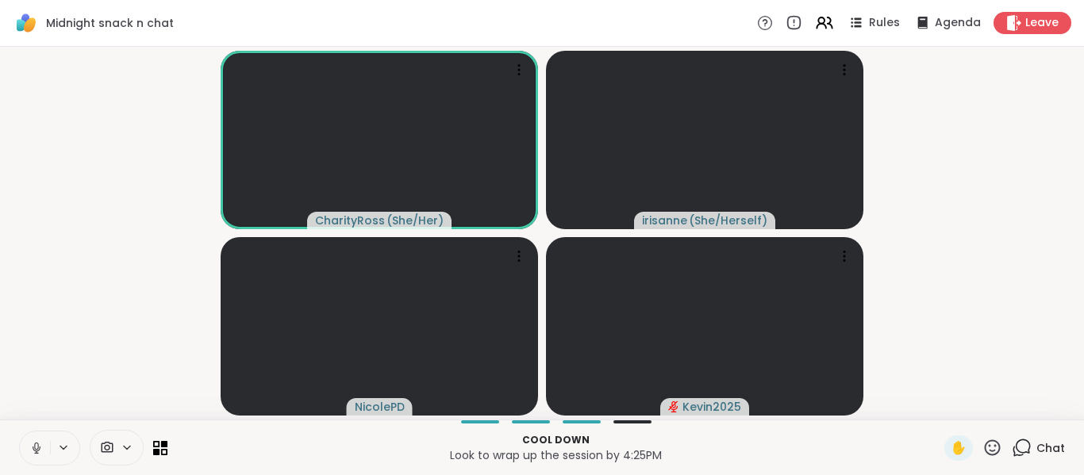
click at [34, 447] on icon at bounding box center [36, 448] width 14 height 14
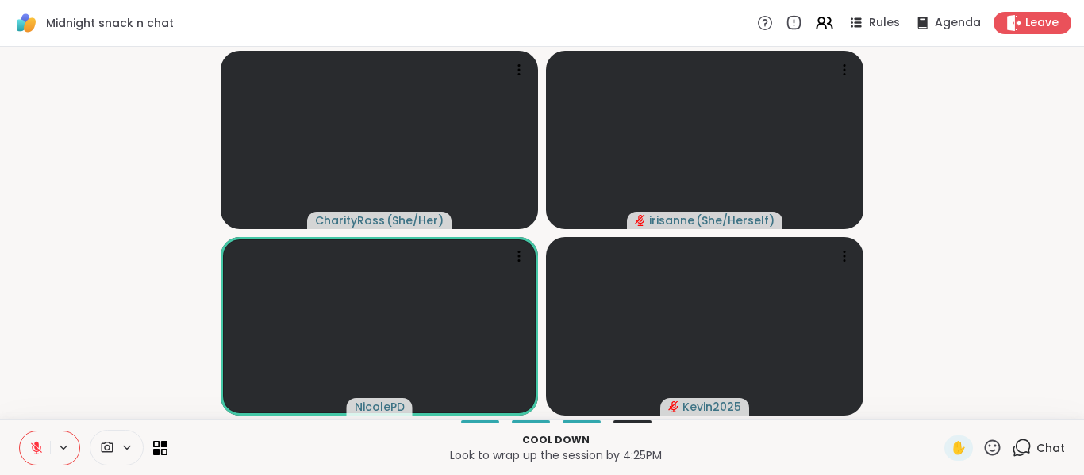
click at [34, 447] on icon at bounding box center [36, 448] width 14 height 14
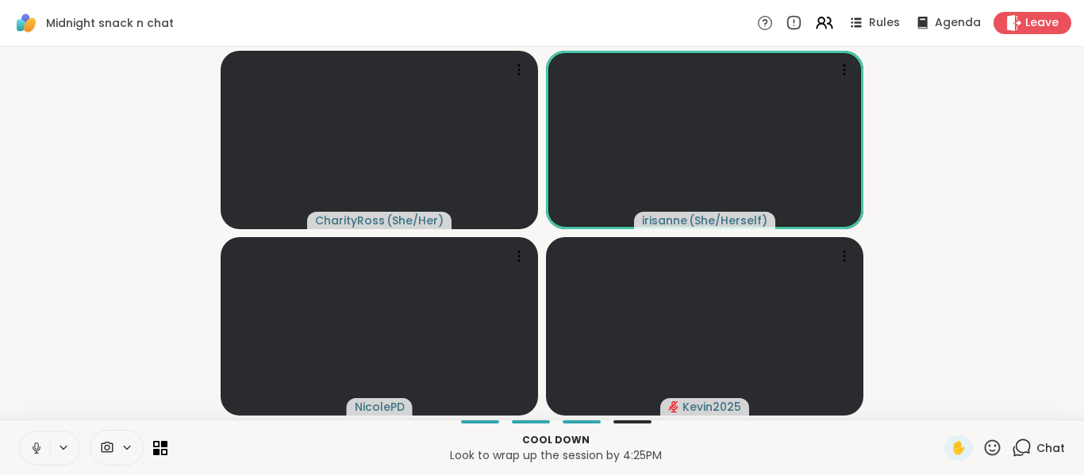
click at [34, 447] on icon at bounding box center [36, 448] width 14 height 14
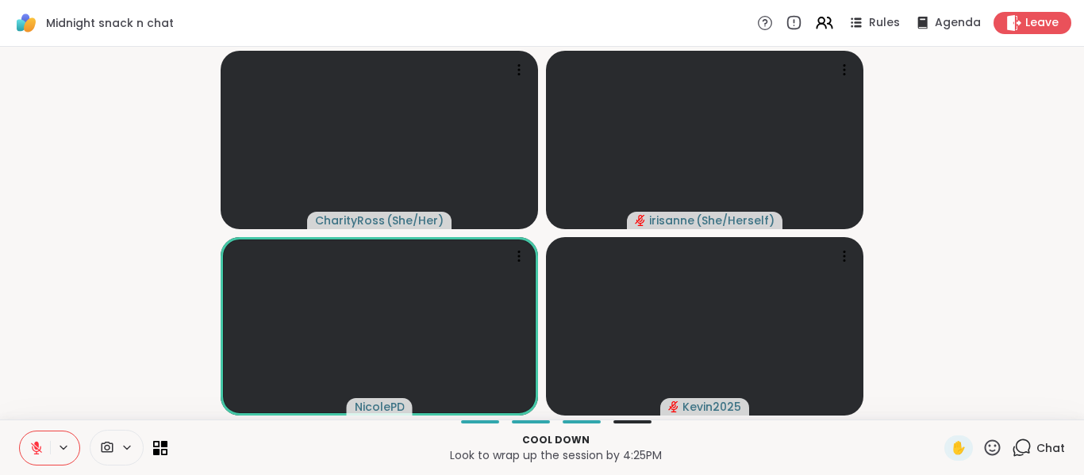
click at [28, 451] on button at bounding box center [35, 448] width 30 height 33
click at [27, 451] on button at bounding box center [35, 448] width 30 height 33
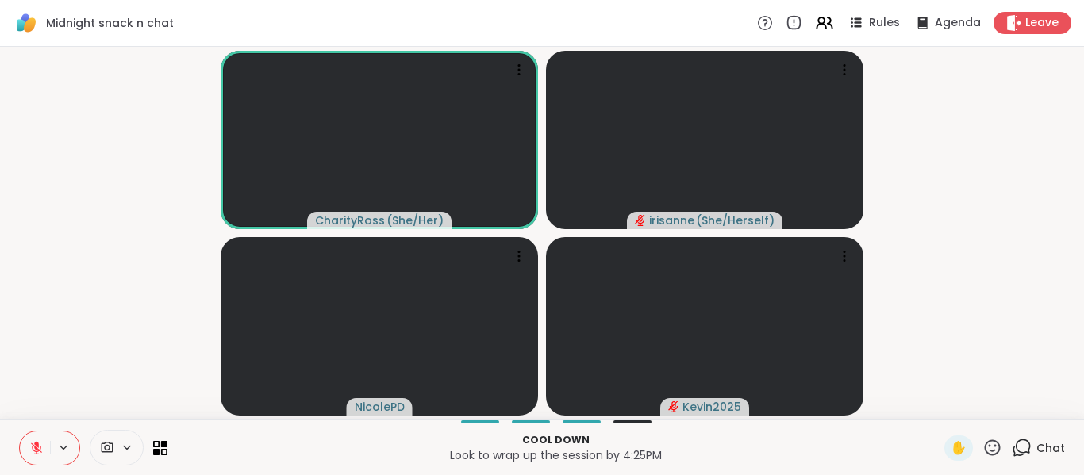
click at [27, 451] on button at bounding box center [35, 448] width 30 height 33
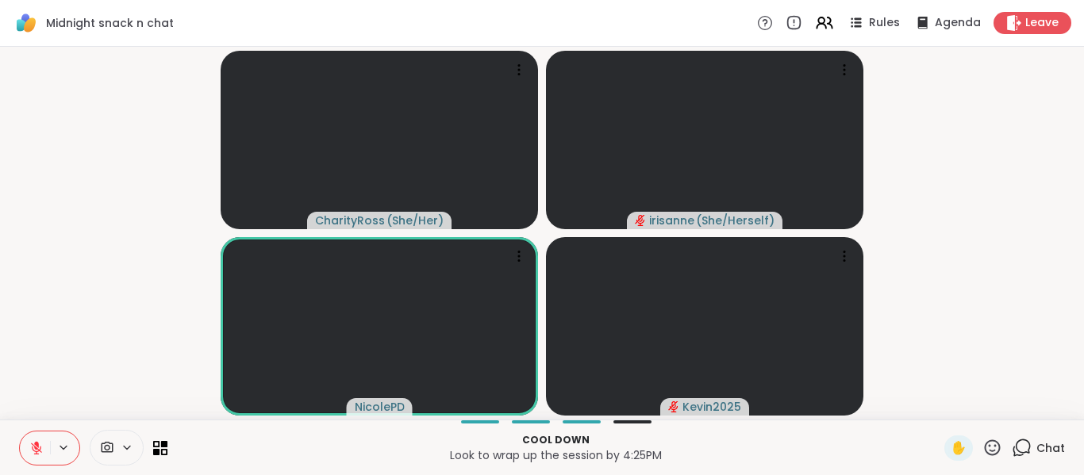
click at [44, 455] on button at bounding box center [35, 448] width 30 height 33
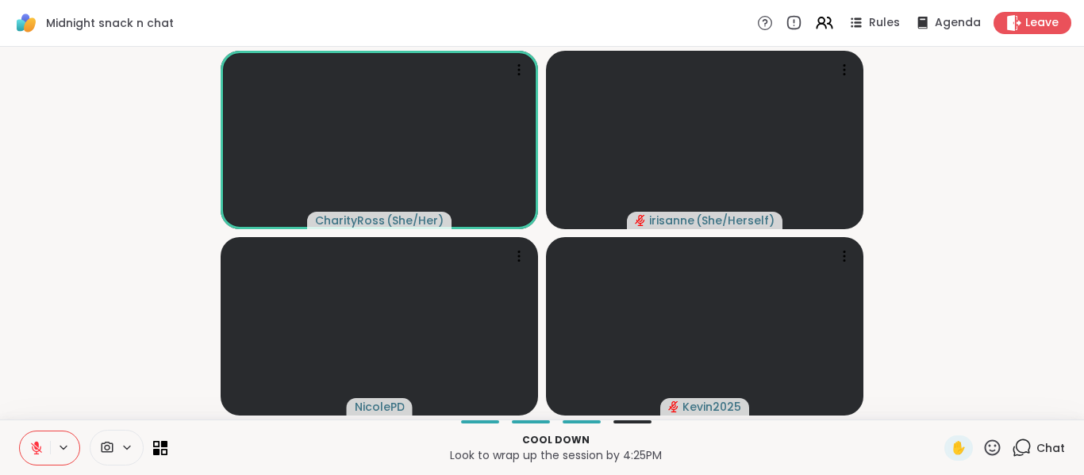
click at [29, 444] on icon at bounding box center [36, 448] width 14 height 14
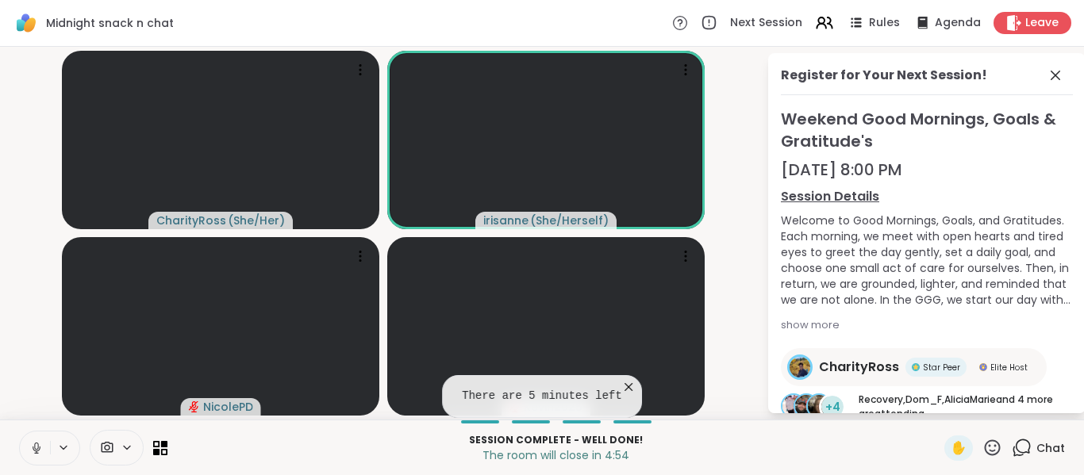
click at [29, 444] on icon at bounding box center [36, 448] width 14 height 14
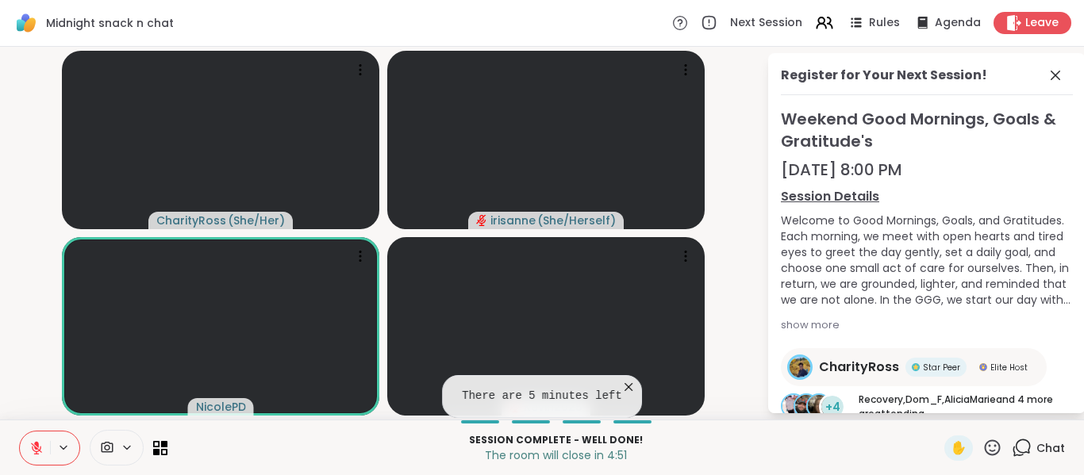
click at [624, 392] on icon at bounding box center [628, 387] width 16 height 16
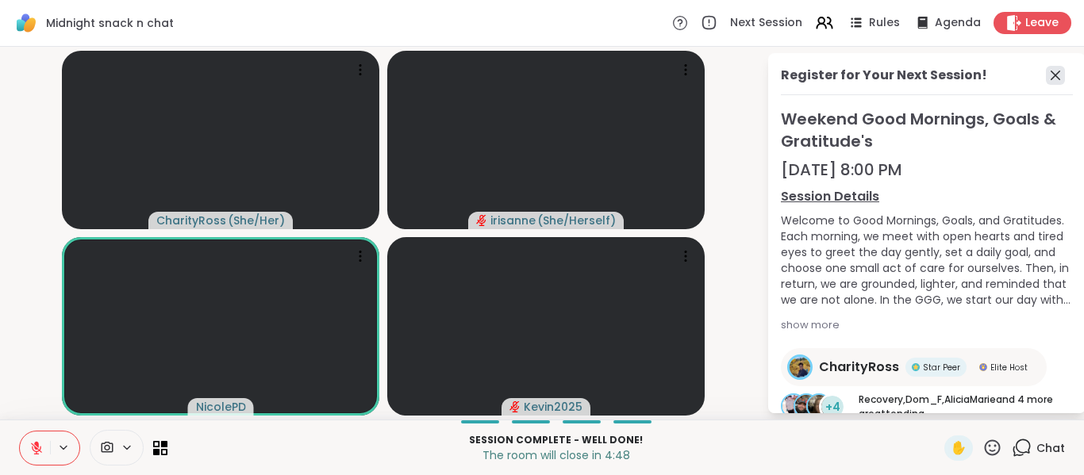
click at [1051, 75] on icon at bounding box center [1055, 75] width 19 height 19
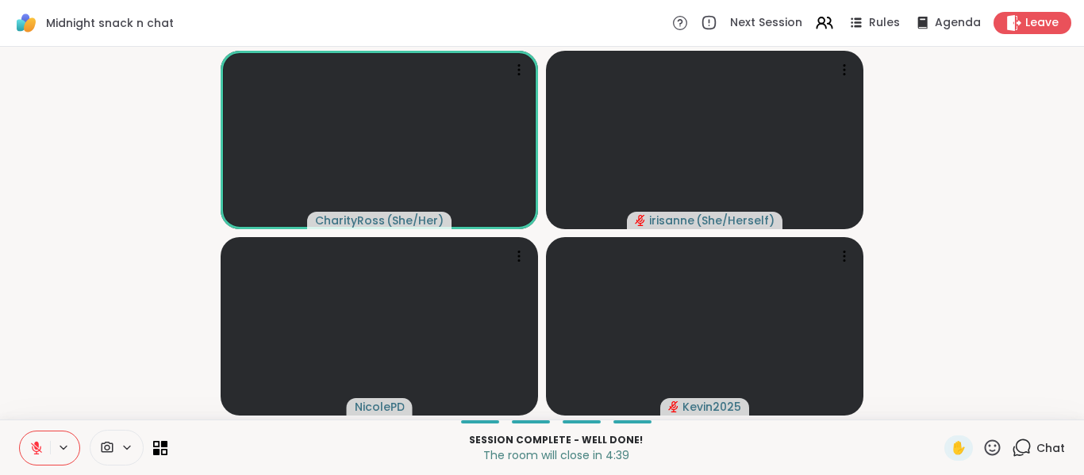
click at [95, 365] on video-player-container "CharityRoss ( She/Her ) [PERSON_NAME] ( She/Herself ) NicolePD Kevin2025" at bounding box center [542, 233] width 1065 height 360
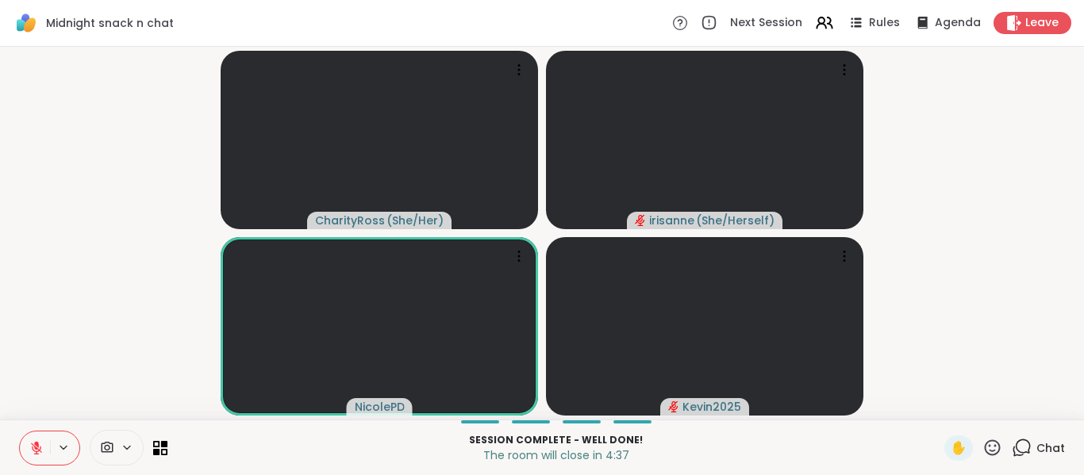
click at [140, 326] on video-player-container "CharityRoss ( She/Her ) [PERSON_NAME] ( She/Herself ) NicolePD Kevin2025" at bounding box center [542, 233] width 1065 height 360
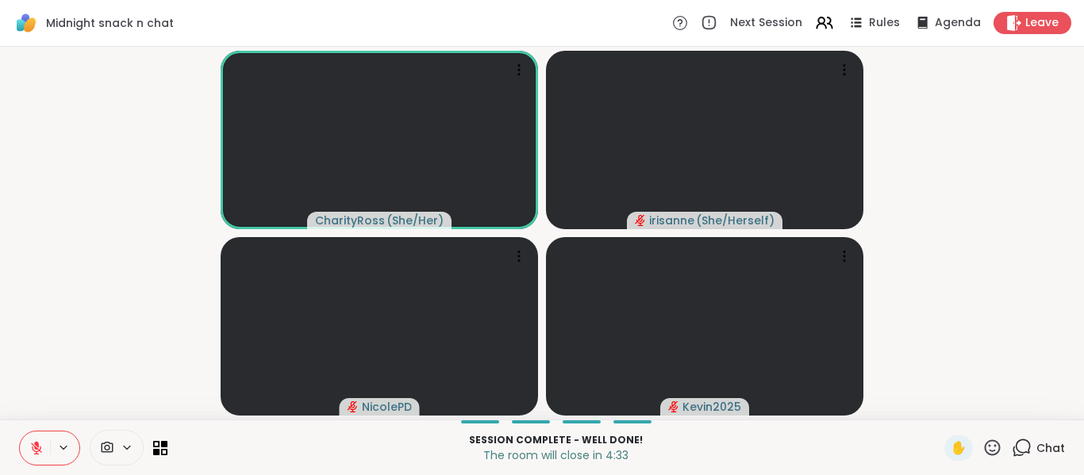
click at [48, 453] on button at bounding box center [35, 448] width 30 height 33
drag, startPoint x: 48, startPoint y: 453, endPoint x: 71, endPoint y: 352, distance: 103.4
click at [71, 352] on div "Midnight snack n chat Next Session Rules Agenda Leave CharityRoss ( She/Her ) i…" at bounding box center [542, 237] width 1084 height 475
click at [34, 442] on icon at bounding box center [36, 448] width 14 height 14
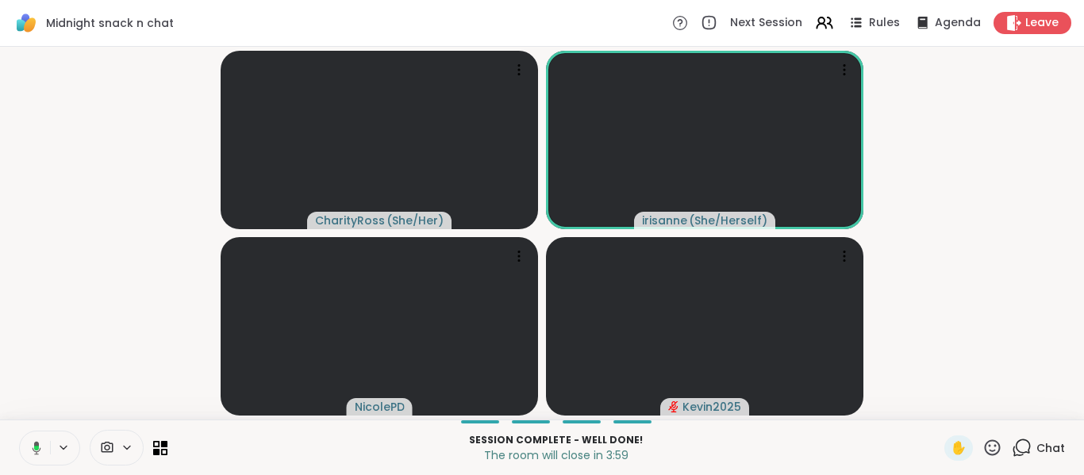
click at [34, 442] on icon at bounding box center [34, 448] width 14 height 14
